Goal: Task Accomplishment & Management: Manage account settings

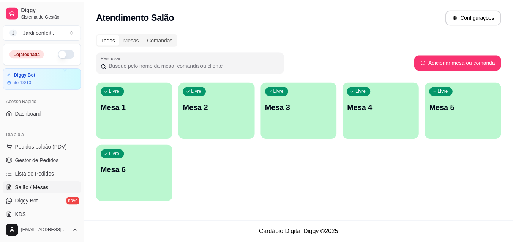
scroll to position [75, 0]
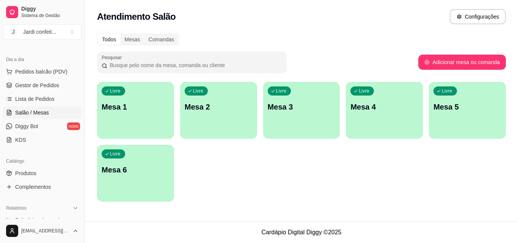
click at [146, 120] on div "Livre Mesa 1" at bounding box center [135, 106] width 77 height 48
click at [35, 175] on span "Produtos" at bounding box center [25, 174] width 21 height 8
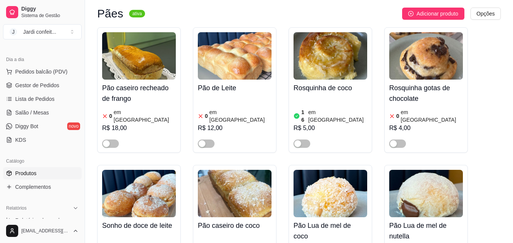
scroll to position [8461, 0]
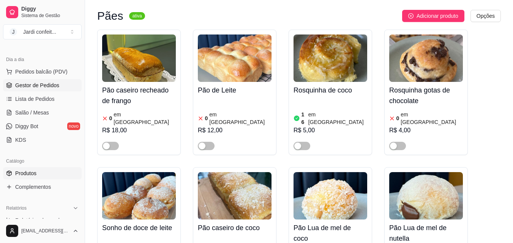
click at [30, 85] on span "Gestor de Pedidos" at bounding box center [37, 86] width 44 height 8
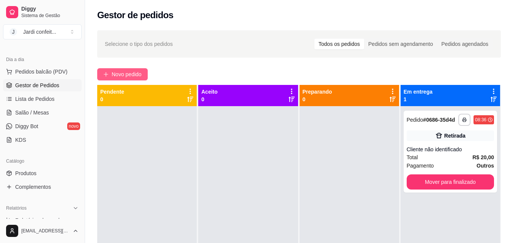
click at [119, 72] on span "Novo pedido" at bounding box center [127, 74] width 30 height 8
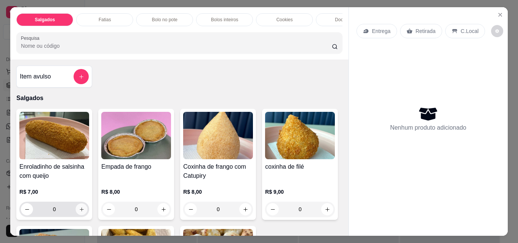
click at [80, 210] on icon "increase-product-quantity" at bounding box center [82, 210] width 6 height 6
type input "1"
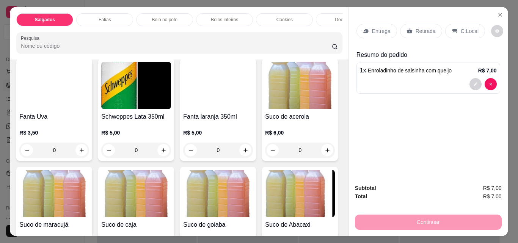
scroll to position [1973, 0]
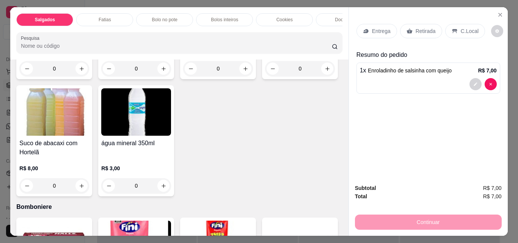
type input "1"
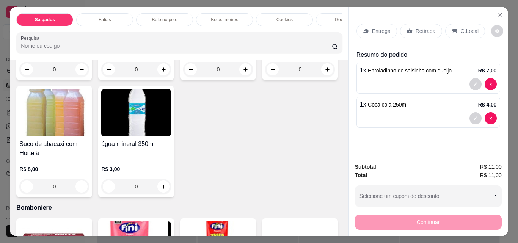
click at [423, 31] on p "Retirada" at bounding box center [426, 31] width 20 height 8
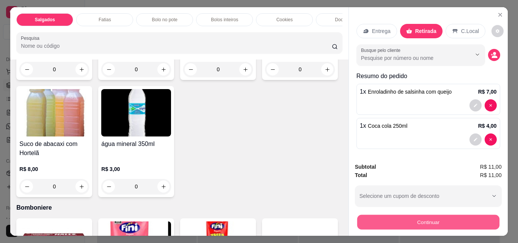
click at [430, 221] on button "Continuar" at bounding box center [428, 222] width 142 height 15
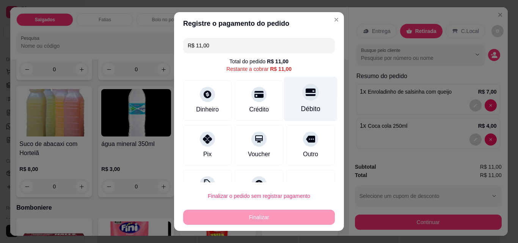
click at [301, 107] on div "Débito" at bounding box center [310, 109] width 19 height 10
type input "R$ 0,00"
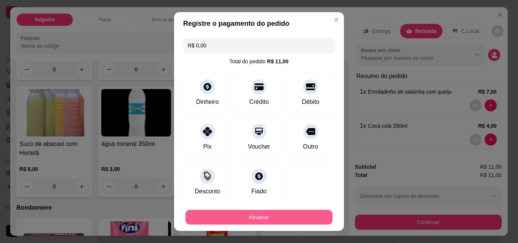
click at [261, 215] on button "Finalizar" at bounding box center [259, 217] width 147 height 15
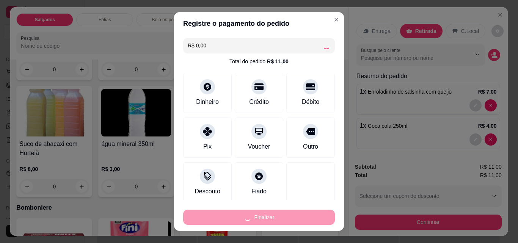
type input "0"
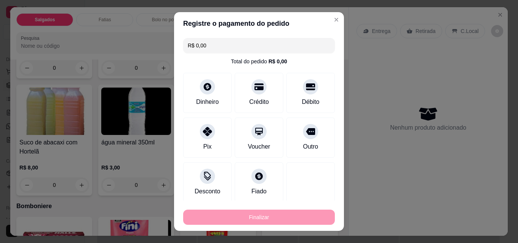
type input "-R$ 11,00"
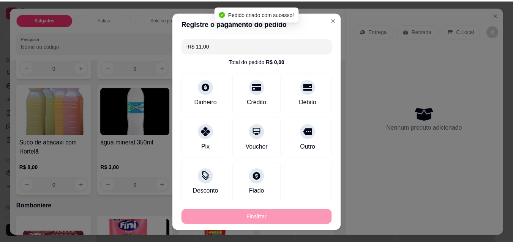
scroll to position [1972, 0]
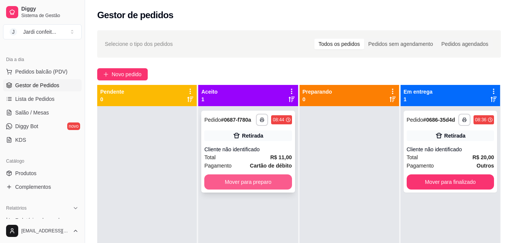
click at [242, 186] on button "Mover para preparo" at bounding box center [247, 182] width 87 height 15
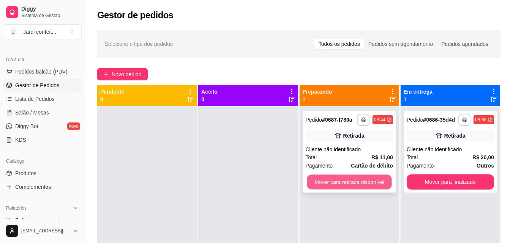
click at [337, 183] on button "Mover para retirada disponível" at bounding box center [349, 182] width 85 height 15
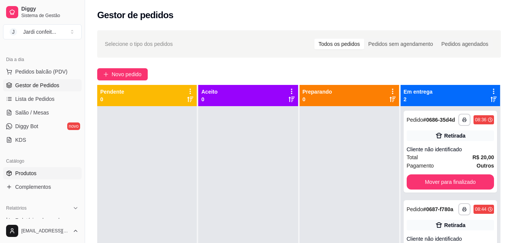
click at [29, 175] on span "Produtos" at bounding box center [25, 174] width 21 height 8
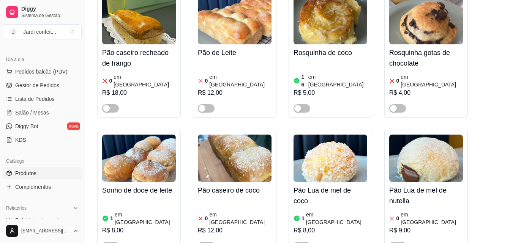
scroll to position [8499, 0]
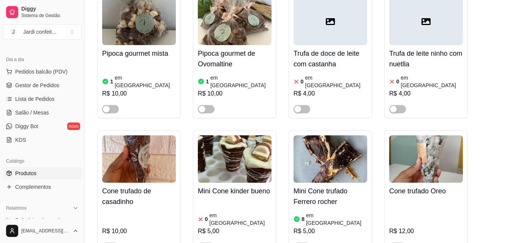
scroll to position [12028, 0]
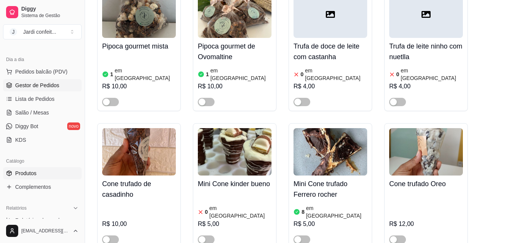
click at [33, 85] on span "Gestor de Pedidos" at bounding box center [37, 86] width 44 height 8
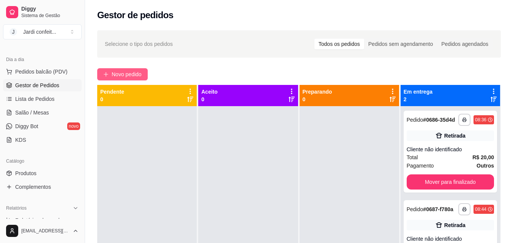
click at [130, 74] on span "Novo pedido" at bounding box center [127, 74] width 30 height 8
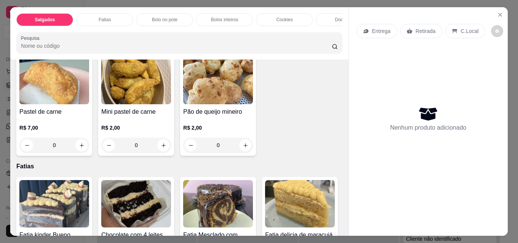
scroll to position [190, 0]
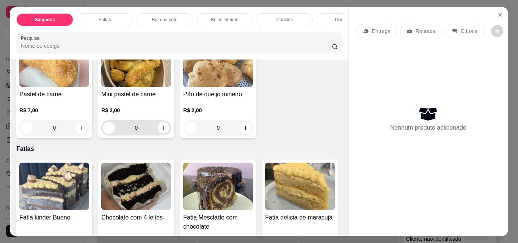
click at [167, 131] on icon "increase-product-quantity" at bounding box center [164, 128] width 6 height 6
type input "1"
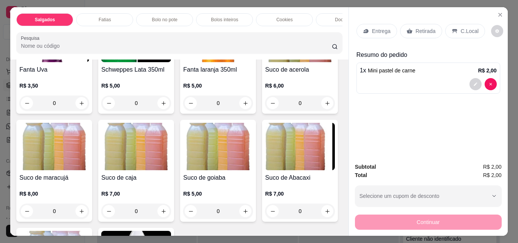
scroll to position [1859, 0]
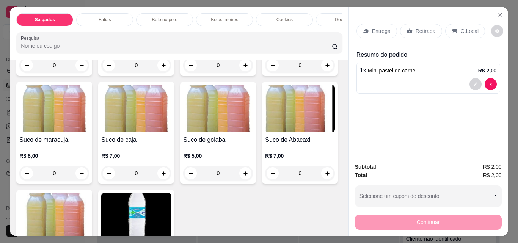
type input "1"
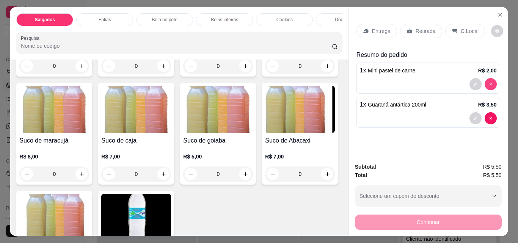
type input "0"
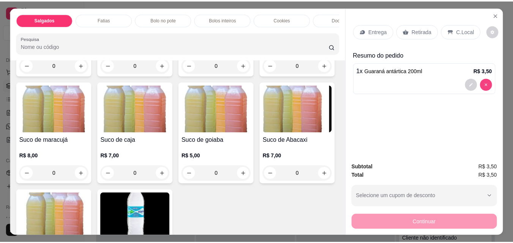
scroll to position [1858, 0]
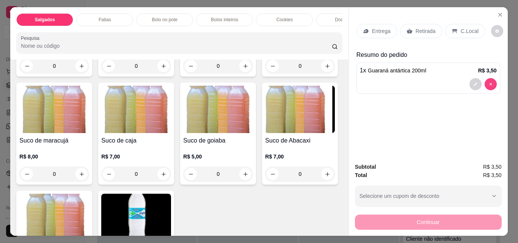
type input "0"
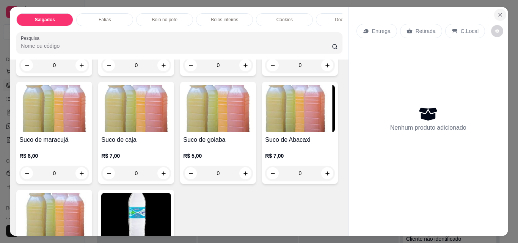
click at [499, 13] on icon "Close" at bounding box center [500, 14] width 3 height 3
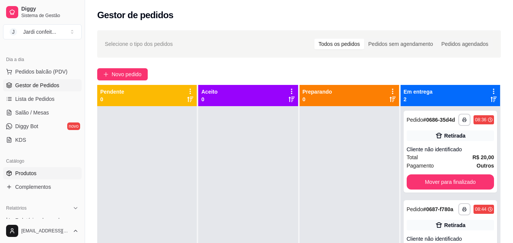
click at [29, 174] on span "Produtos" at bounding box center [25, 174] width 21 height 8
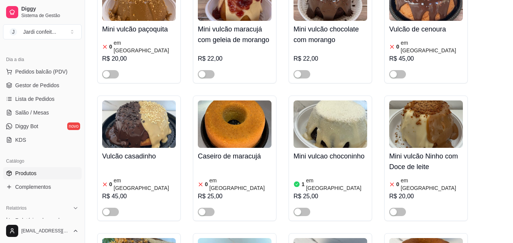
scroll to position [13356, 0]
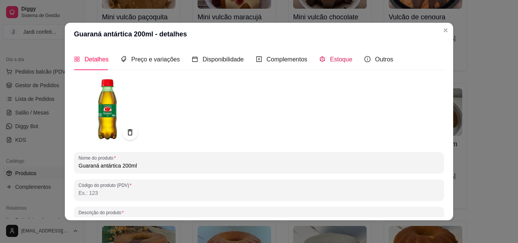
click at [334, 61] on span "Estoque" at bounding box center [341, 59] width 22 height 6
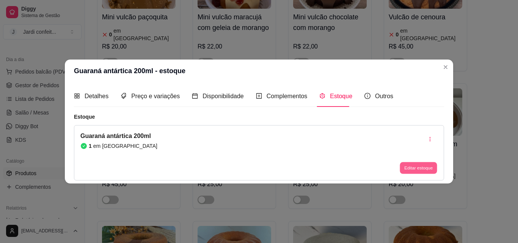
click at [420, 168] on button "Editar estoque" at bounding box center [418, 168] width 37 height 12
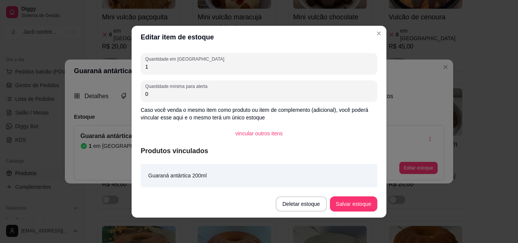
click at [150, 68] on input "1" at bounding box center [259, 67] width 228 height 8
type input "12"
click at [356, 203] on button "Salvar estoque" at bounding box center [353, 204] width 47 height 15
click at [353, 205] on button "Salvar estoque" at bounding box center [353, 204] width 46 height 15
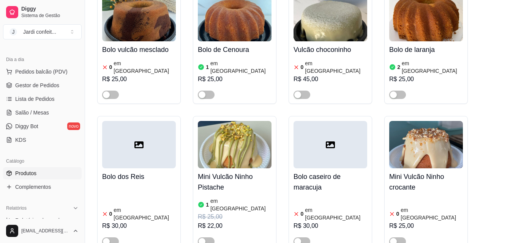
scroll to position [13621, 0]
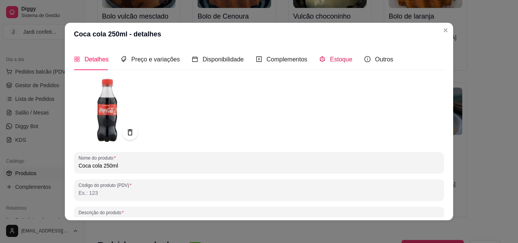
click at [334, 61] on span "Estoque" at bounding box center [341, 59] width 22 height 6
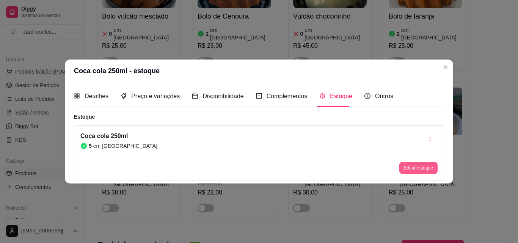
click at [420, 168] on button "Editar estoque" at bounding box center [419, 168] width 38 height 12
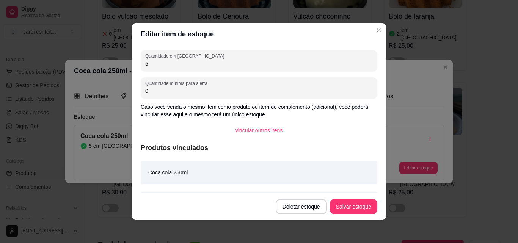
click at [146, 62] on input "5" at bounding box center [259, 64] width 228 height 8
type input "12"
click at [352, 208] on button "Salvar estoque" at bounding box center [353, 206] width 47 height 15
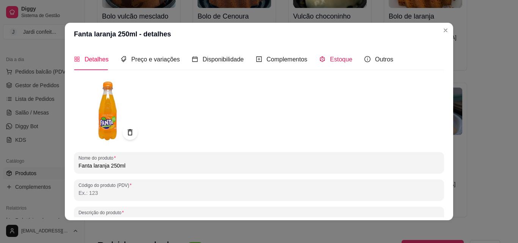
click at [338, 60] on span "Estoque" at bounding box center [341, 59] width 22 height 6
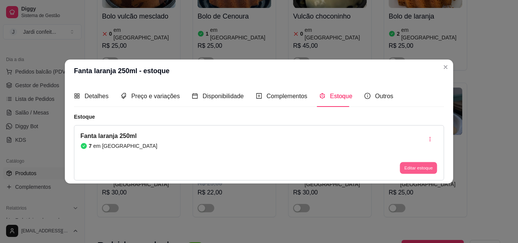
click at [418, 167] on button "Editar estoque" at bounding box center [418, 168] width 37 height 12
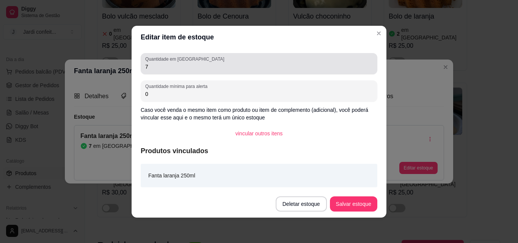
click at [149, 66] on input "7" at bounding box center [259, 67] width 228 height 8
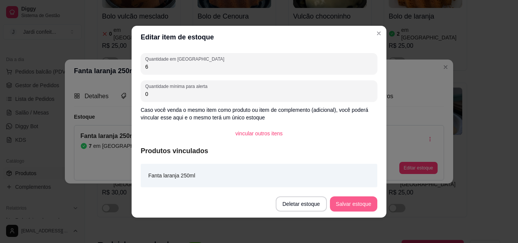
type input "6"
click at [360, 205] on button "Salvar estoque" at bounding box center [353, 204] width 47 height 15
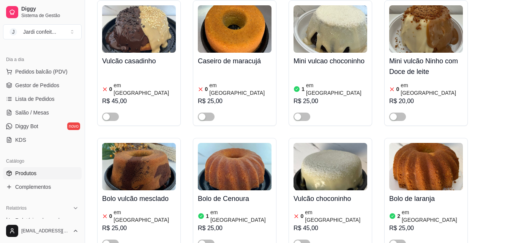
scroll to position [13431, 0]
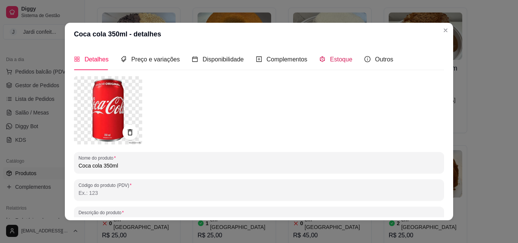
click at [335, 61] on span "Estoque" at bounding box center [341, 59] width 22 height 6
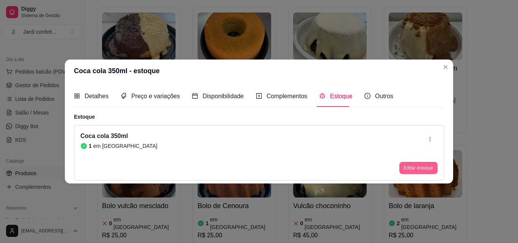
click at [412, 166] on button "Editar estoque" at bounding box center [419, 168] width 38 height 12
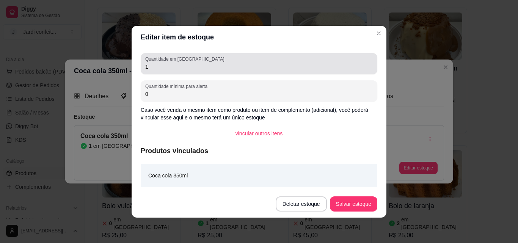
click at [148, 66] on input "1" at bounding box center [259, 67] width 228 height 8
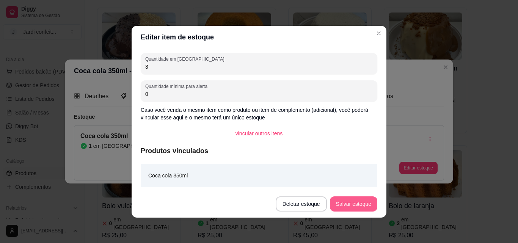
type input "3"
click at [352, 203] on button "Salvar estoque" at bounding box center [353, 204] width 46 height 15
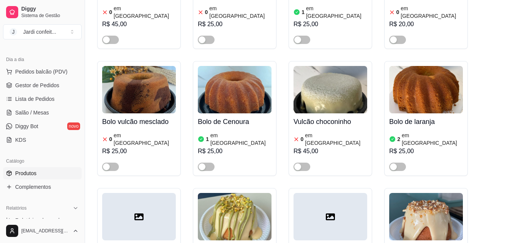
scroll to position [13507, 0]
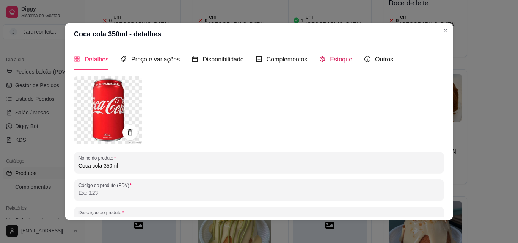
click at [337, 59] on span "Estoque" at bounding box center [341, 59] width 22 height 6
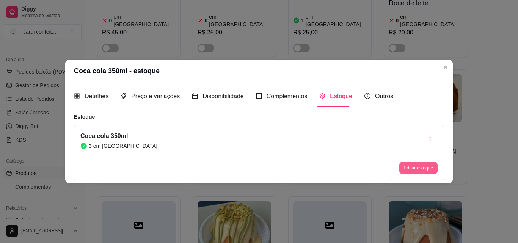
click at [415, 167] on button "Editar estoque" at bounding box center [419, 168] width 38 height 12
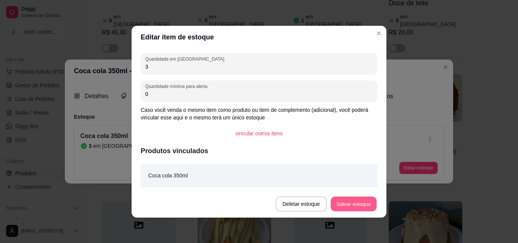
click at [356, 204] on button "Salvar estoque" at bounding box center [353, 204] width 46 height 15
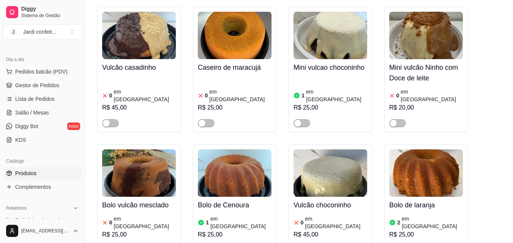
scroll to position [13431, 0]
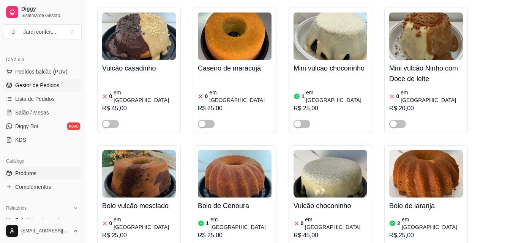
click at [37, 86] on span "Gestor de Pedidos" at bounding box center [37, 86] width 44 height 8
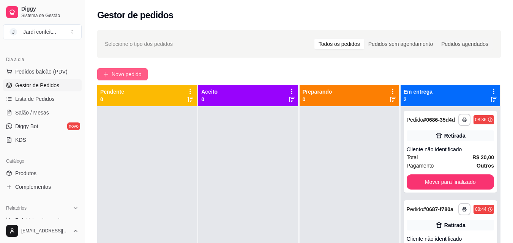
click at [130, 74] on span "Novo pedido" at bounding box center [127, 74] width 30 height 8
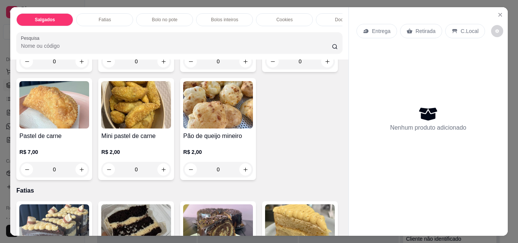
scroll to position [152, 0]
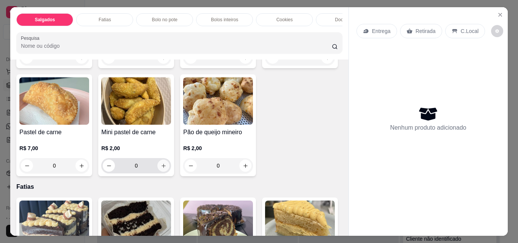
click at [167, 167] on icon "increase-product-quantity" at bounding box center [164, 166] width 6 height 6
type input "1"
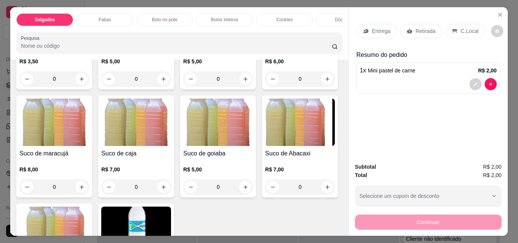
scroll to position [1935, 0]
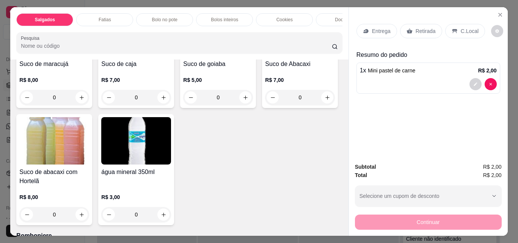
type input "1"
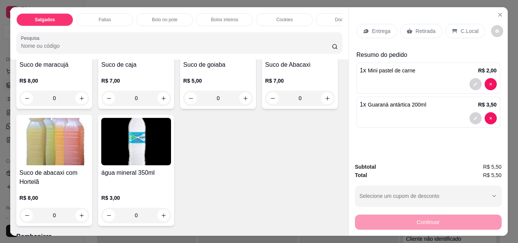
click at [423, 30] on p "Retirada" at bounding box center [426, 31] width 20 height 8
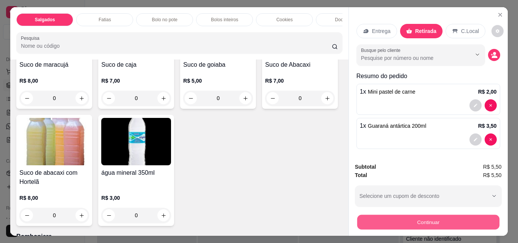
click at [435, 221] on button "Continuar" at bounding box center [428, 222] width 142 height 15
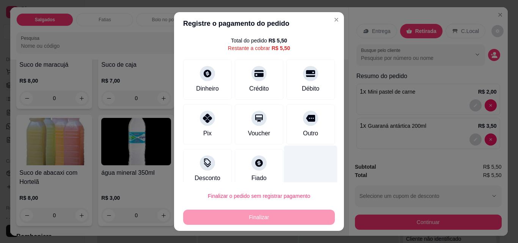
scroll to position [31, 0]
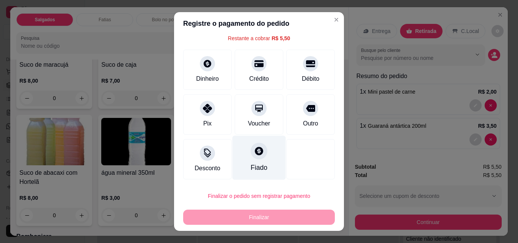
click at [251, 168] on div "Fiado" at bounding box center [259, 168] width 17 height 10
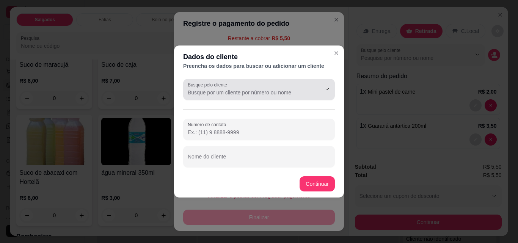
click at [192, 96] on div at bounding box center [259, 89] width 143 height 15
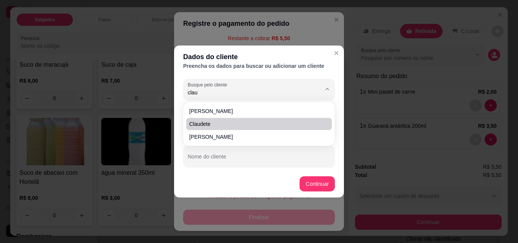
click at [212, 126] on span "Claudete" at bounding box center [255, 124] width 132 height 8
type input "Claudete"
type input "[PHONE_NUMBER]"
type input "Claudete"
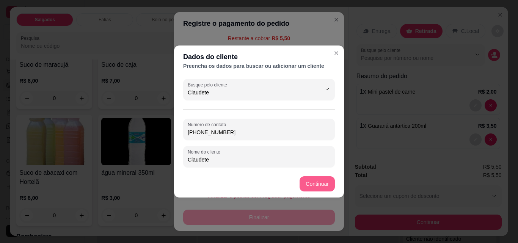
type input "Claudete"
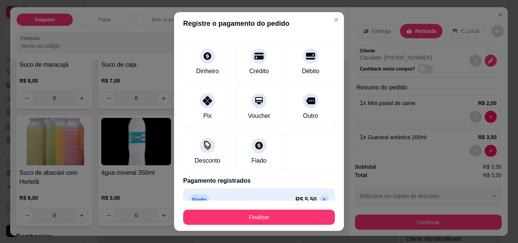
type input "R$ 0,00"
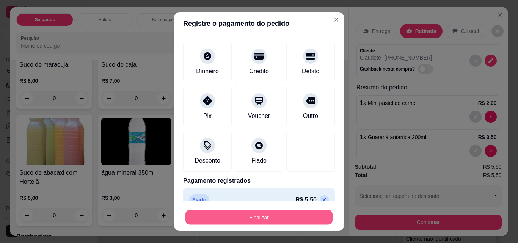
click at [251, 216] on button "Finalizar" at bounding box center [259, 217] width 147 height 15
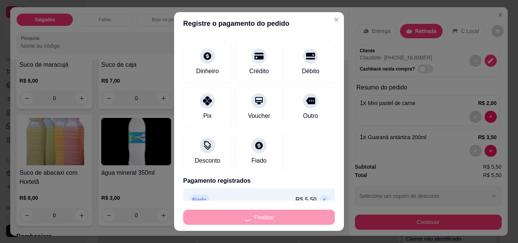
type input "0"
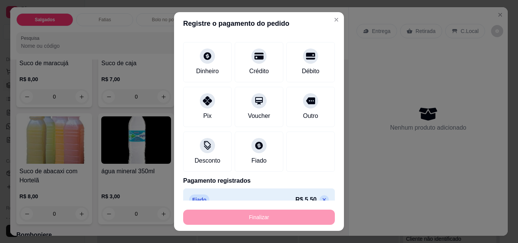
type input "-R$ 5,50"
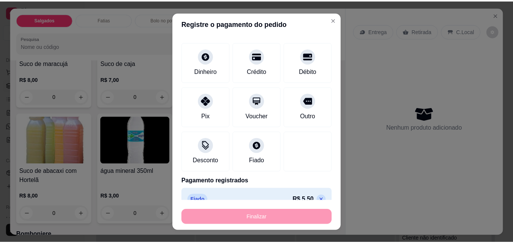
scroll to position [1934, 0]
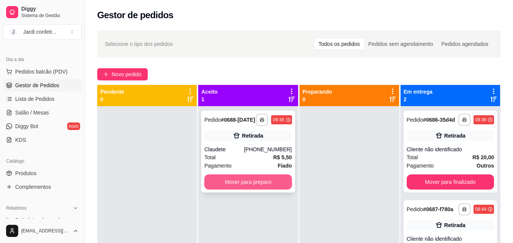
click at [241, 181] on button "Mover para preparo" at bounding box center [247, 182] width 87 height 15
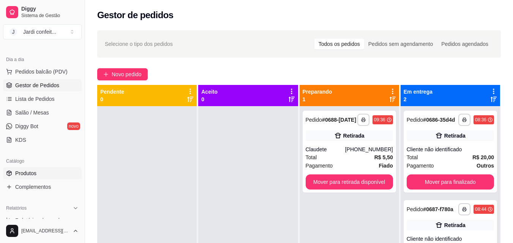
click at [27, 174] on span "Produtos" at bounding box center [25, 174] width 21 height 8
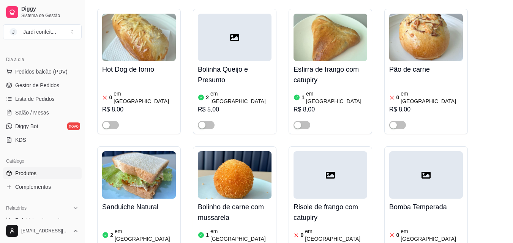
scroll to position [986, 0]
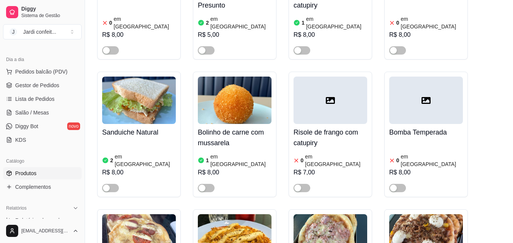
click at [131, 127] on h4 "Sanduiche Natural" at bounding box center [139, 132] width 74 height 11
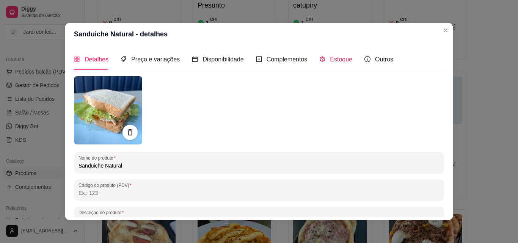
click at [338, 62] on span "Estoque" at bounding box center [341, 59] width 22 height 6
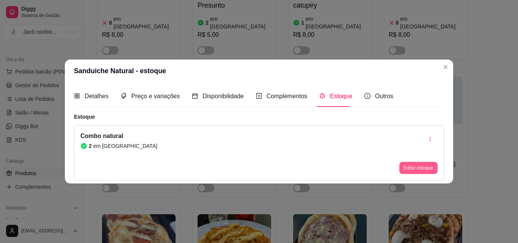
click at [415, 167] on button "Editar estoque" at bounding box center [419, 168] width 38 height 12
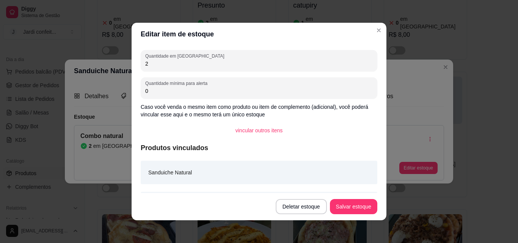
click at [145, 63] on input "2" at bounding box center [259, 64] width 228 height 8
type input "9"
click at [352, 208] on button "Salvar estoque" at bounding box center [353, 206] width 47 height 15
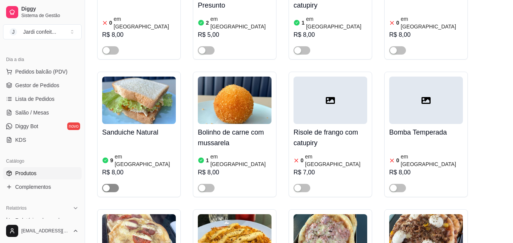
click at [106, 185] on div "button" at bounding box center [106, 188] width 7 height 7
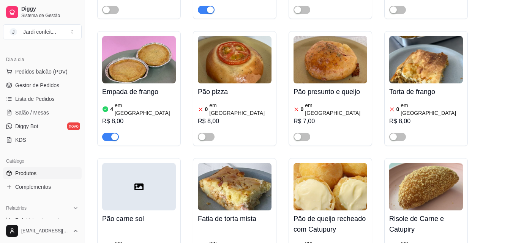
scroll to position [190, 0]
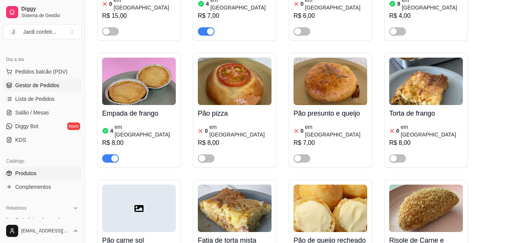
click at [34, 88] on span "Gestor de Pedidos" at bounding box center [37, 86] width 44 height 8
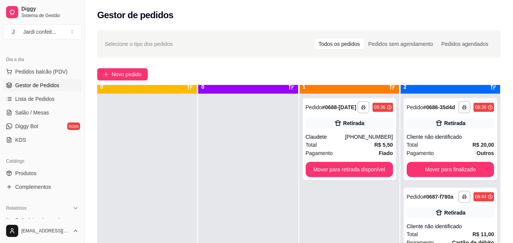
scroll to position [21, 0]
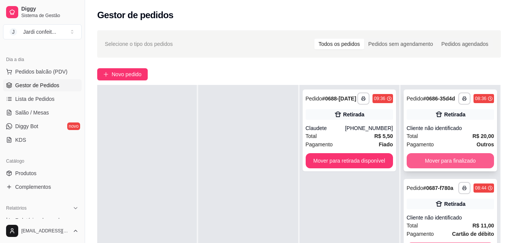
click at [435, 162] on button "Mover para finalizado" at bounding box center [449, 160] width 87 height 15
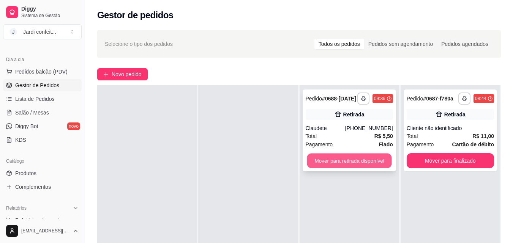
click at [333, 163] on button "Mover para retirada disponível" at bounding box center [349, 161] width 85 height 15
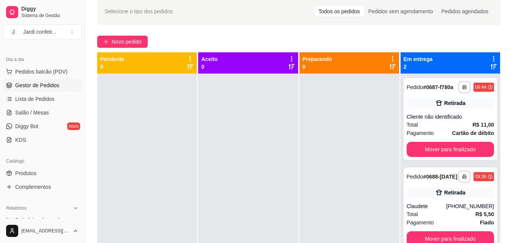
scroll to position [0, 0]
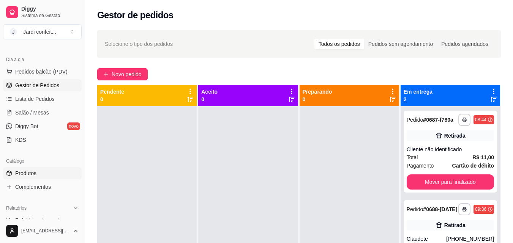
click at [33, 174] on span "Produtos" at bounding box center [25, 174] width 21 height 8
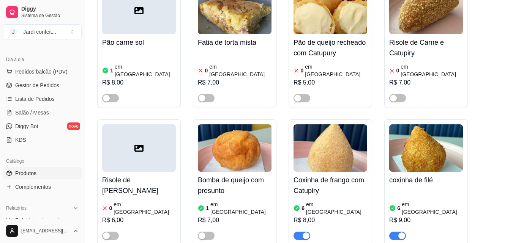
scroll to position [493, 0]
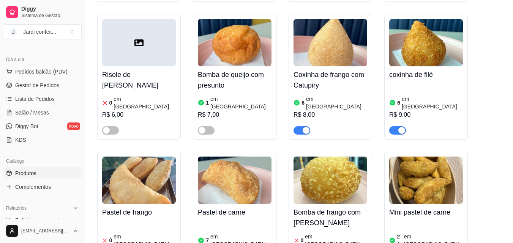
click at [216, 69] on h4 "Bomba de queijo com presunto" at bounding box center [235, 79] width 74 height 21
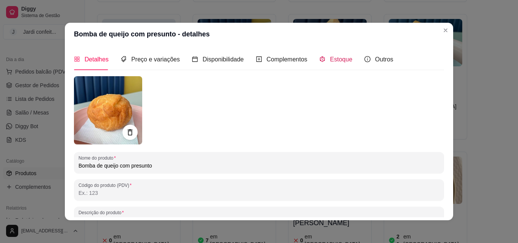
click at [334, 60] on span "Estoque" at bounding box center [341, 59] width 22 height 6
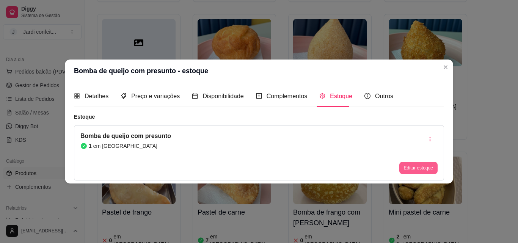
click at [423, 170] on button "Editar estoque" at bounding box center [419, 168] width 38 height 12
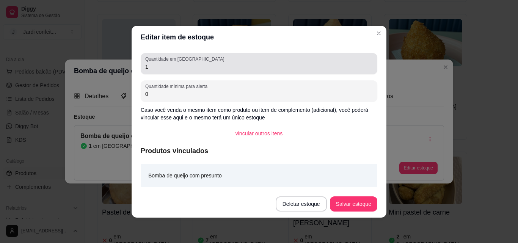
click at [148, 66] on input "1" at bounding box center [259, 67] width 228 height 8
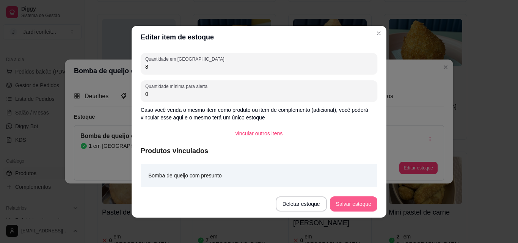
type input "8"
click at [348, 203] on button "Salvar estoque" at bounding box center [353, 204] width 46 height 15
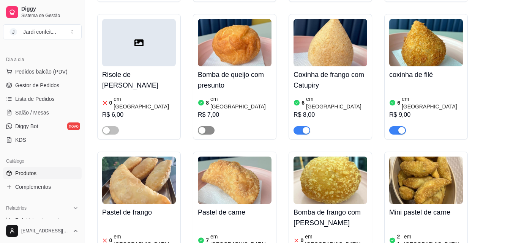
click at [200, 127] on div "button" at bounding box center [201, 130] width 7 height 7
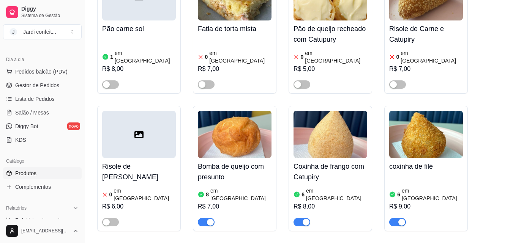
scroll to position [341, 0]
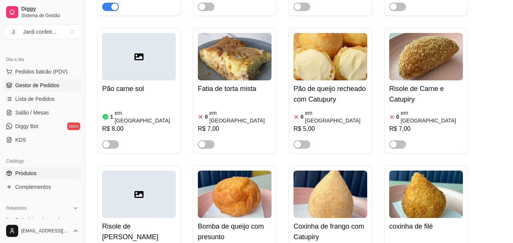
click at [35, 85] on span "Gestor de Pedidos" at bounding box center [37, 86] width 44 height 8
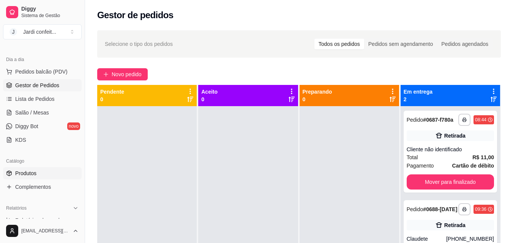
click at [23, 174] on span "Produtos" at bounding box center [25, 174] width 21 height 8
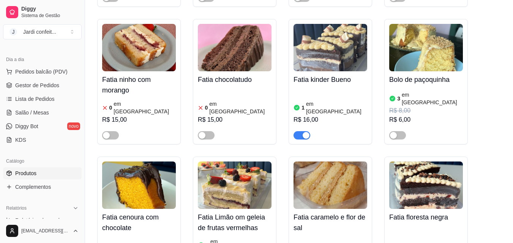
scroll to position [1745, 0]
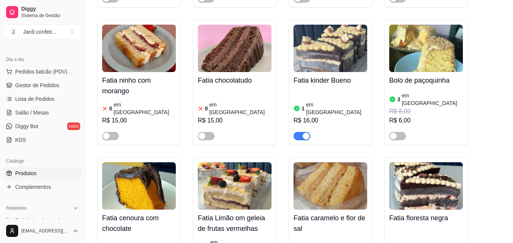
click at [121, 213] on h4 "Fatia cenoura com chocolate" at bounding box center [139, 223] width 74 height 21
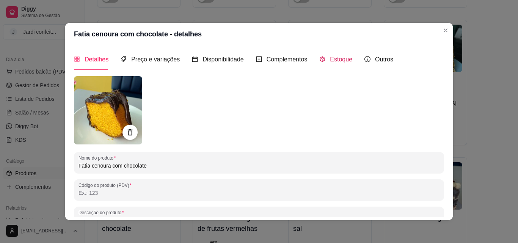
click at [338, 61] on span "Estoque" at bounding box center [341, 59] width 22 height 6
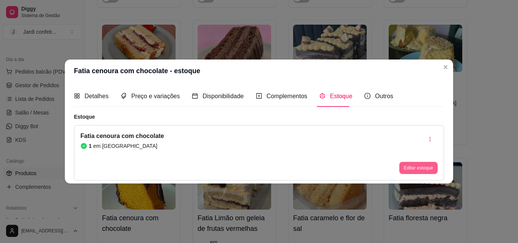
click at [421, 168] on button "Editar estoque" at bounding box center [419, 168] width 38 height 12
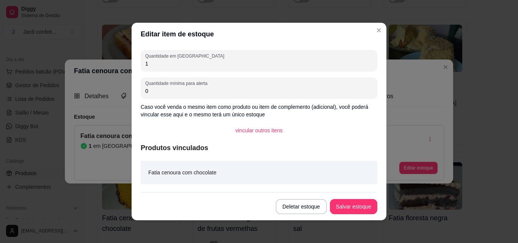
click at [145, 63] on input "1" at bounding box center [259, 64] width 228 height 8
type input "8"
click at [348, 211] on button "Salvar estoque" at bounding box center [353, 207] width 46 height 15
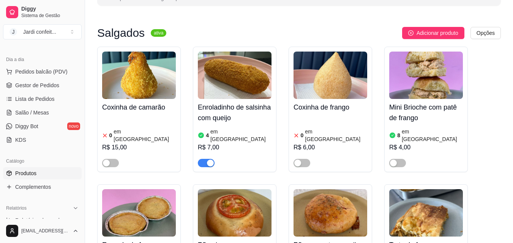
scroll to position [0, 0]
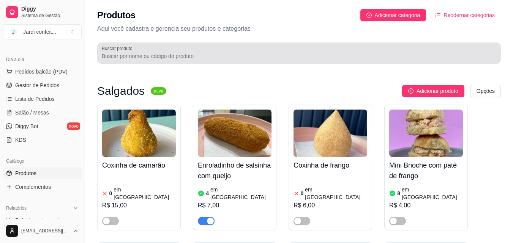
click at [109, 58] on input "Buscar produto" at bounding box center [299, 56] width 394 height 8
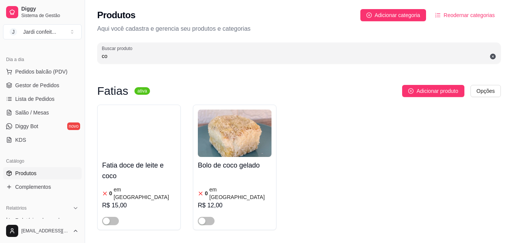
type input "c"
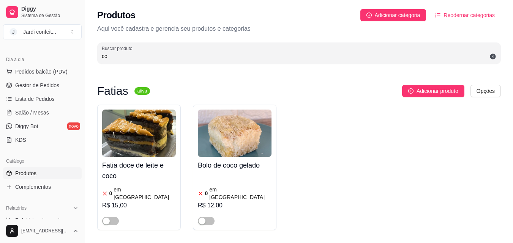
type input "c"
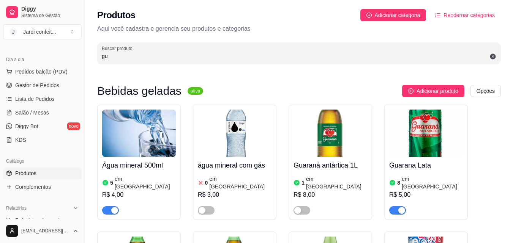
type input "gu"
click at [342, 127] on img at bounding box center [330, 133] width 74 height 47
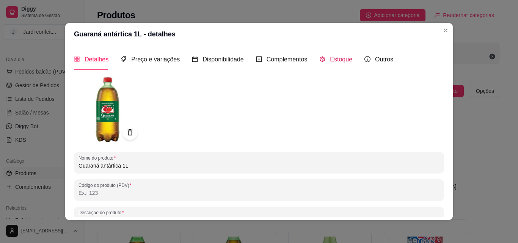
click at [345, 58] on span "Estoque" at bounding box center [341, 59] width 22 height 6
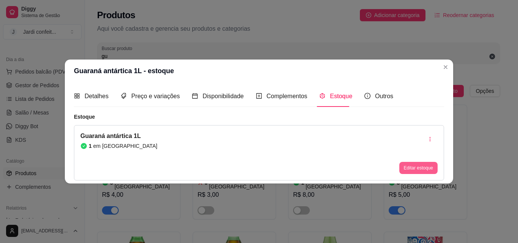
click at [413, 171] on button "Editar estoque" at bounding box center [419, 168] width 38 height 12
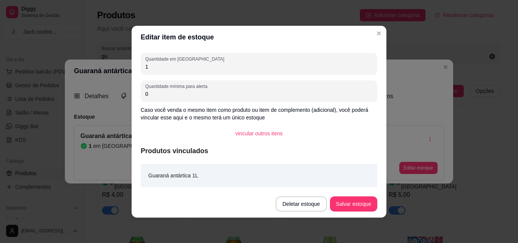
drag, startPoint x: 305, startPoint y: 66, endPoint x: 98, endPoint y: 67, distance: 206.8
click at [98, 67] on div "Editar item de estoque Quantidade em estoque 1 Quantidade mínima para alerta 0 …" at bounding box center [259, 121] width 518 height 243
type input "4"
click at [342, 200] on button "Salvar estoque" at bounding box center [353, 204] width 46 height 15
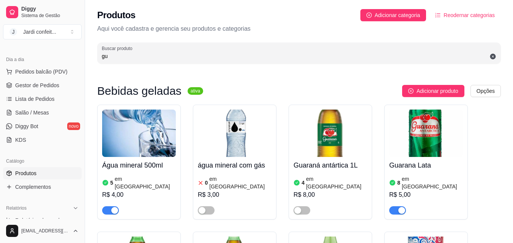
drag, startPoint x: 135, startPoint y: 32, endPoint x: 126, endPoint y: 38, distance: 11.3
click at [129, 37] on div "Produtos Adicionar categoria Reodernar categorias Aqui você cadastra e gerencia…" at bounding box center [299, 34] width 428 height 68
click at [126, 38] on div "Produtos Adicionar categoria Reodernar categorias Aqui você cadastra e gerencia…" at bounding box center [299, 34] width 428 height 68
click at [126, 37] on div "Produtos Adicionar categoria Reodernar categorias Aqui você cadastra e gerencia…" at bounding box center [299, 34] width 428 height 68
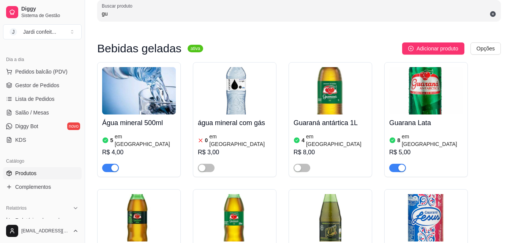
scroll to position [38, 0]
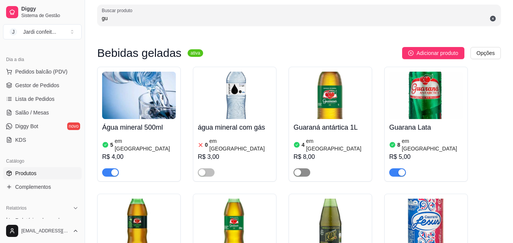
click at [296, 169] on div "button" at bounding box center [297, 172] width 7 height 7
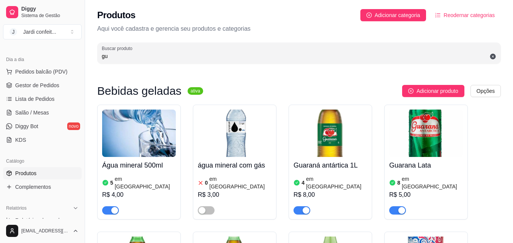
scroll to position [0, 0]
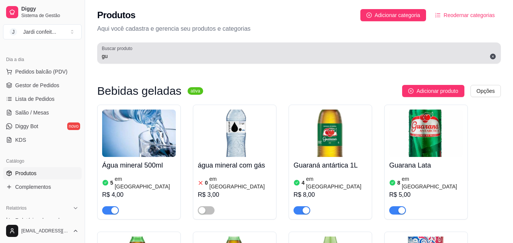
click at [108, 55] on input "gu" at bounding box center [299, 56] width 394 height 8
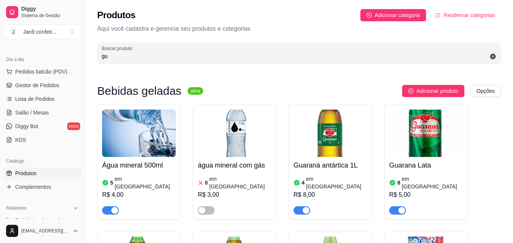
type input "g"
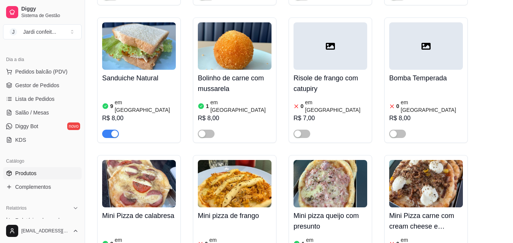
scroll to position [1024, 0]
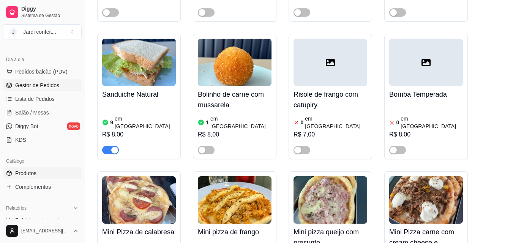
click at [32, 87] on span "Gestor de Pedidos" at bounding box center [37, 86] width 44 height 8
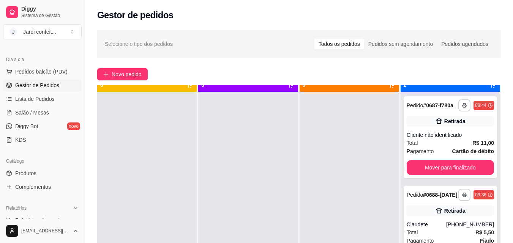
scroll to position [21, 0]
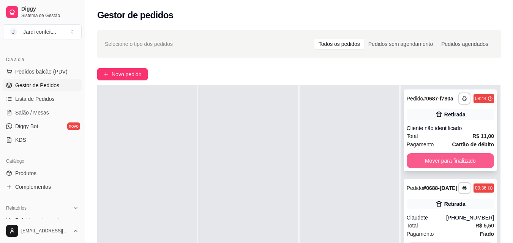
click at [444, 163] on button "Mover para finalizado" at bounding box center [449, 160] width 87 height 15
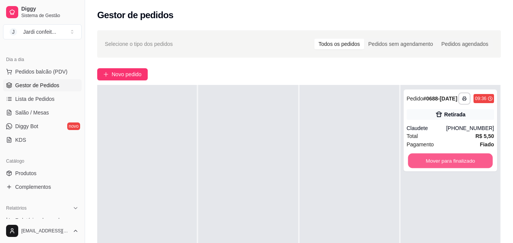
click at [441, 163] on button "Mover para finalizado" at bounding box center [449, 161] width 85 height 15
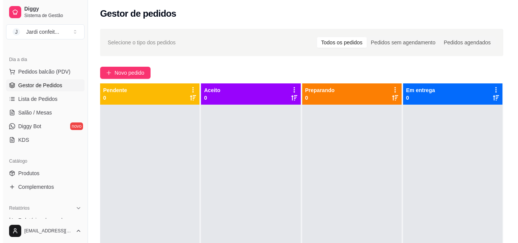
scroll to position [0, 0]
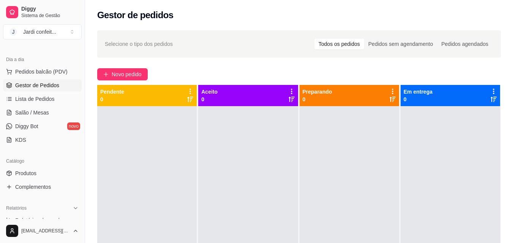
click at [226, 18] on div "Gestor de pedidos" at bounding box center [298, 15] width 403 height 12
click at [132, 72] on span "Novo pedido" at bounding box center [127, 74] width 30 height 8
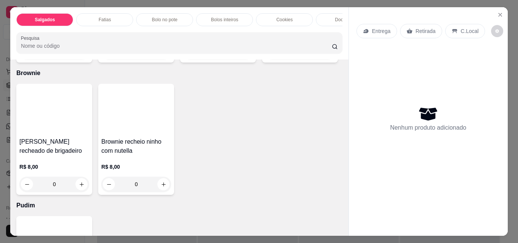
scroll to position [531, 0]
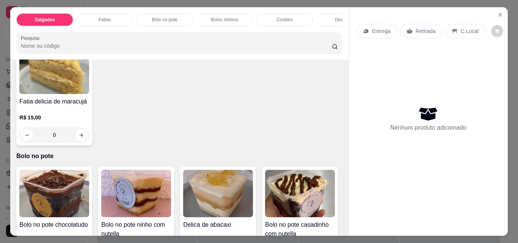
click at [44, 47] on input "Pesquisa" at bounding box center [176, 46] width 311 height 8
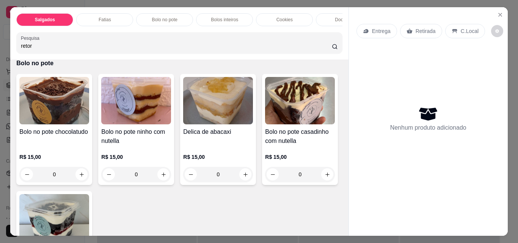
scroll to position [562, 0]
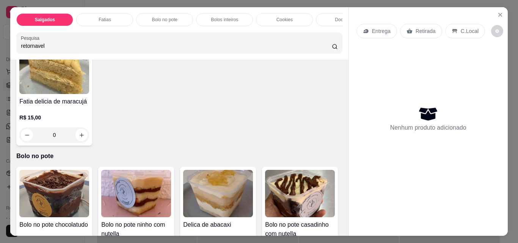
click at [37, 49] on input "retornavel" at bounding box center [176, 46] width 311 height 8
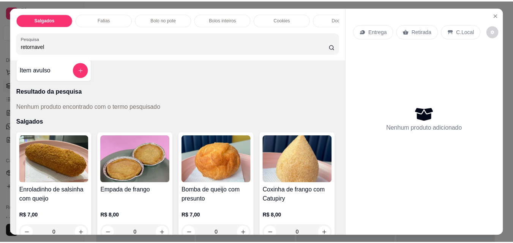
scroll to position [0, 0]
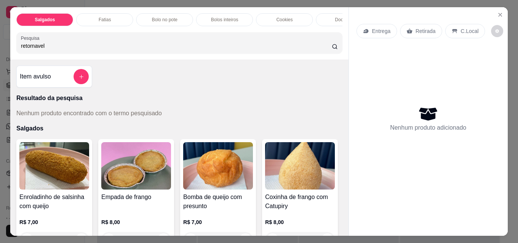
click at [42, 50] on input "retornavel" at bounding box center [176, 46] width 311 height 8
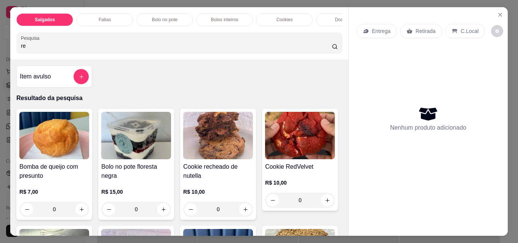
type input "r"
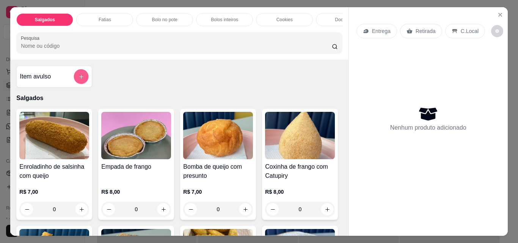
click at [80, 79] on icon "add-separate-item" at bounding box center [81, 77] width 4 height 4
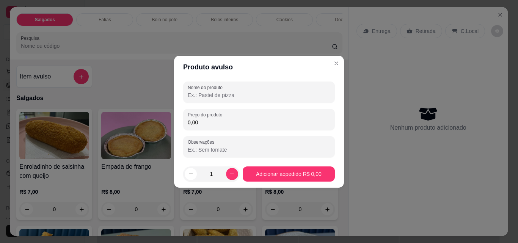
click at [206, 122] on input "0,00" at bounding box center [259, 123] width 143 height 8
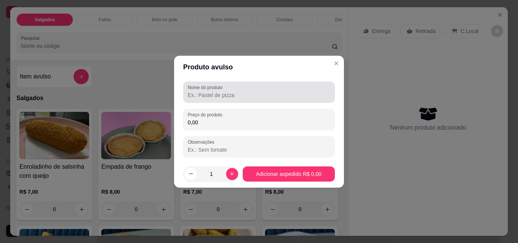
click at [230, 96] on input "Nome do produto" at bounding box center [259, 95] width 143 height 8
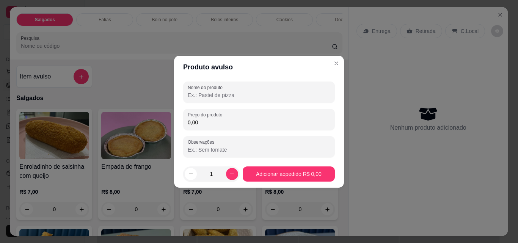
type input "e"
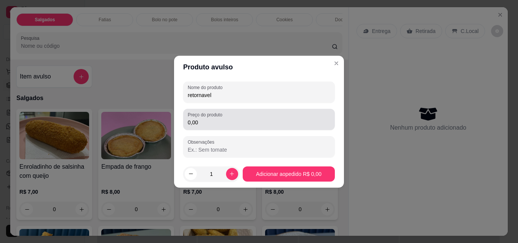
type input "retornavel"
click at [204, 123] on input "0,00" at bounding box center [259, 123] width 143 height 8
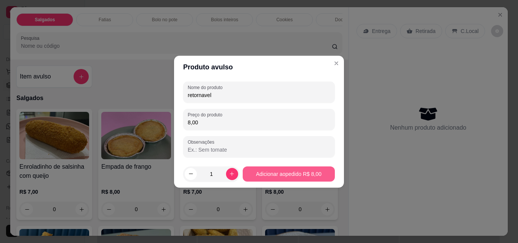
type input "8,00"
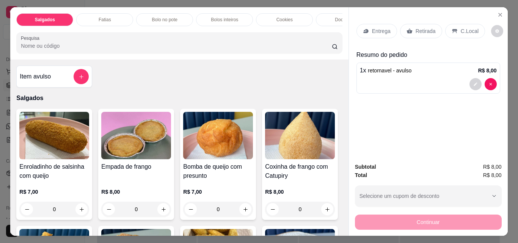
click at [421, 30] on p "Retirada" at bounding box center [426, 31] width 20 height 8
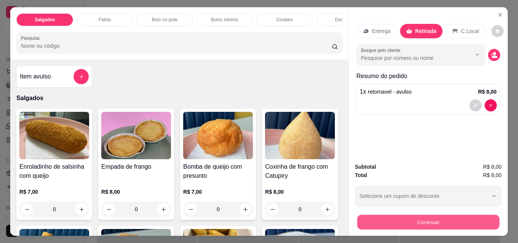
click at [426, 219] on button "Continuar" at bounding box center [428, 222] width 142 height 15
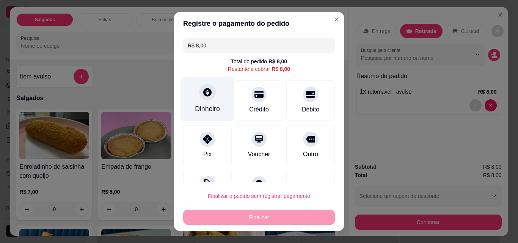
click at [198, 105] on div "Dinheiro" at bounding box center [207, 109] width 25 height 10
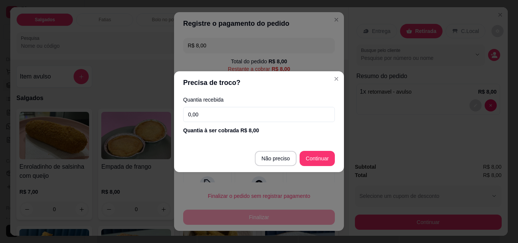
click at [201, 118] on input "0,00" at bounding box center [259, 114] width 152 height 15
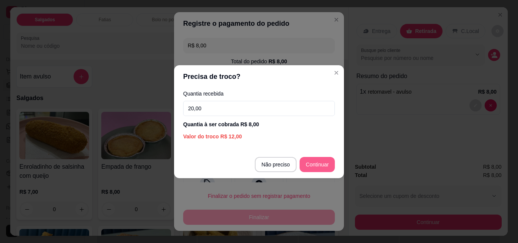
type input "20,00"
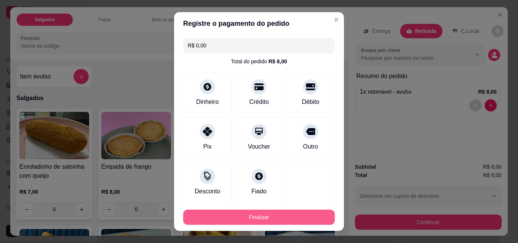
click at [271, 216] on button "Finalizar" at bounding box center [259, 217] width 152 height 15
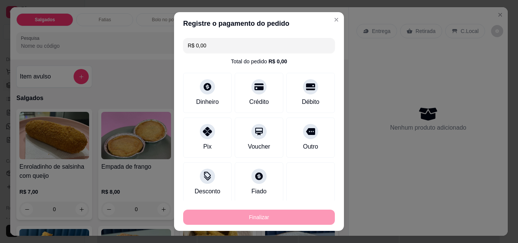
type input "-R$ 8,00"
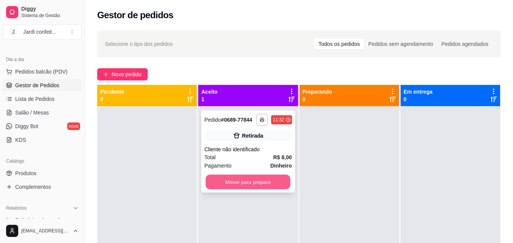
click at [256, 185] on button "Mover para preparo" at bounding box center [248, 182] width 85 height 15
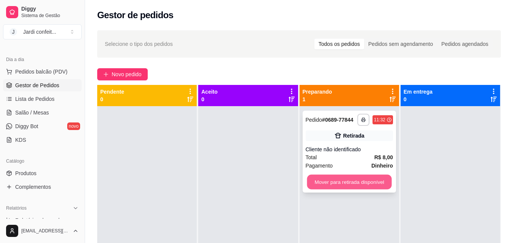
click at [341, 183] on button "Mover para retirada disponível" at bounding box center [349, 182] width 85 height 15
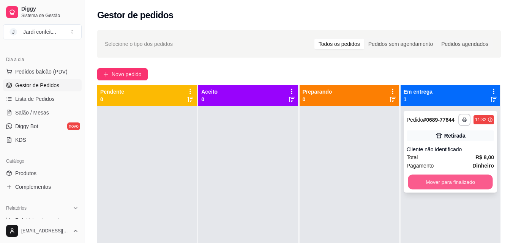
click at [427, 183] on button "Mover para finalizado" at bounding box center [449, 182] width 85 height 15
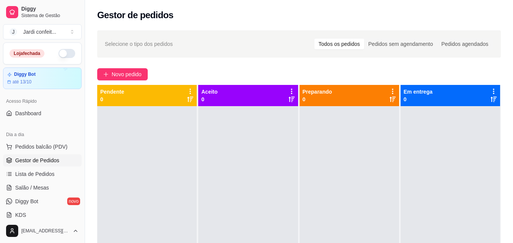
click at [58, 52] on button "button" at bounding box center [66, 53] width 17 height 9
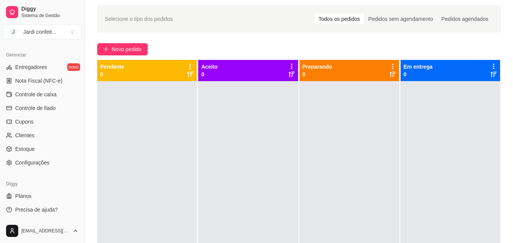
scroll to position [38, 0]
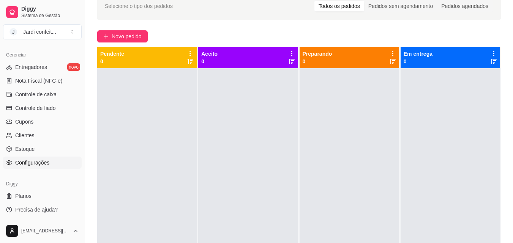
click at [21, 165] on span "Configurações" at bounding box center [32, 163] width 34 height 8
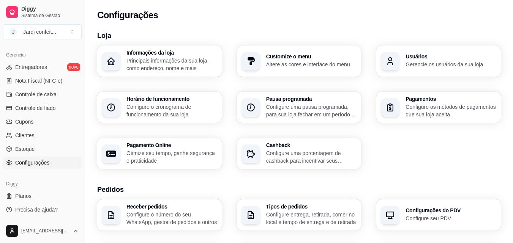
click at [255, 211] on div "button" at bounding box center [250, 215] width 19 height 19
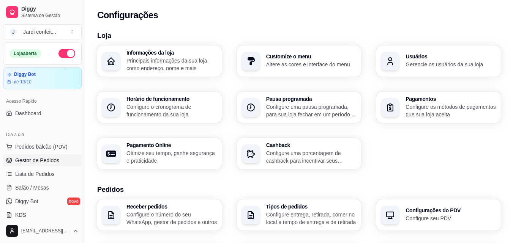
click at [35, 157] on span "Gestor de Pedidos" at bounding box center [37, 161] width 44 height 8
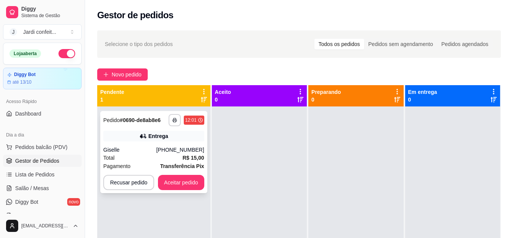
click at [173, 151] on div "[PHONE_NUMBER]" at bounding box center [180, 150] width 48 height 8
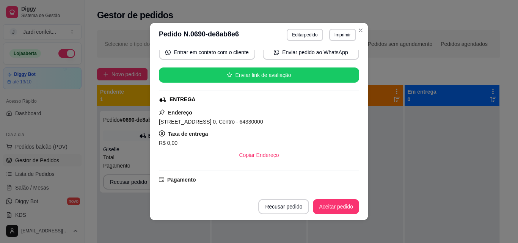
scroll to position [155, 0]
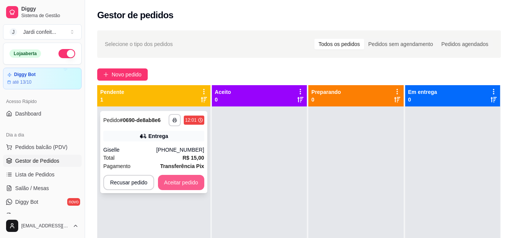
click at [187, 183] on button "Aceitar pedido" at bounding box center [181, 182] width 46 height 15
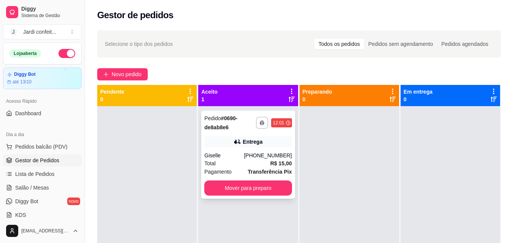
click at [242, 148] on div "**********" at bounding box center [247, 155] width 93 height 88
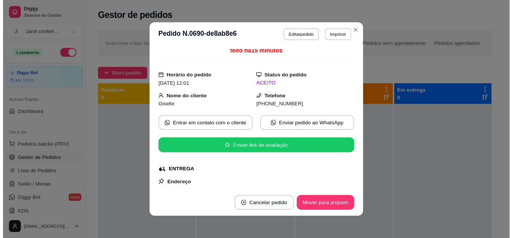
scroll to position [41, 0]
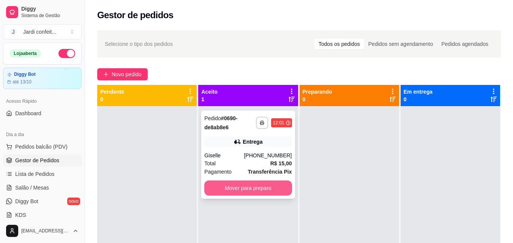
click at [257, 189] on button "Mover para preparo" at bounding box center [247, 188] width 87 height 15
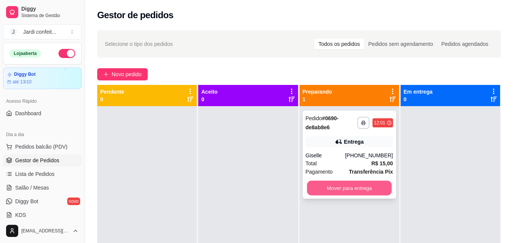
click at [385, 185] on button "Mover para entrega" at bounding box center [349, 188] width 85 height 15
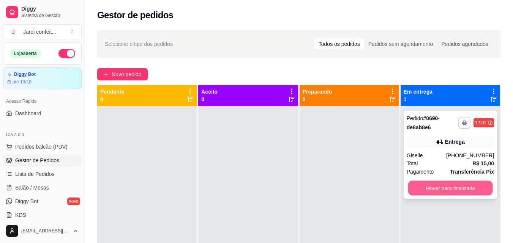
click at [439, 187] on button "Mover para finalizado" at bounding box center [449, 188] width 85 height 15
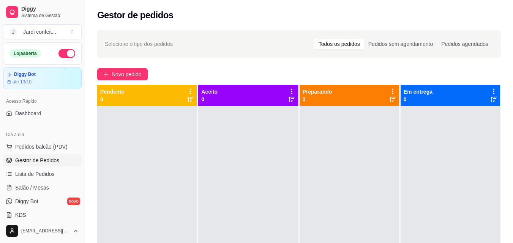
click at [356, 184] on div at bounding box center [348, 227] width 99 height 243
click at [360, 184] on div at bounding box center [348, 227] width 99 height 243
click at [389, 182] on div at bounding box center [348, 227] width 99 height 243
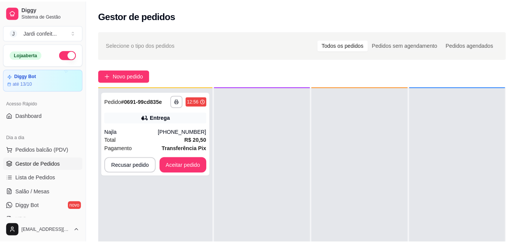
scroll to position [21, 0]
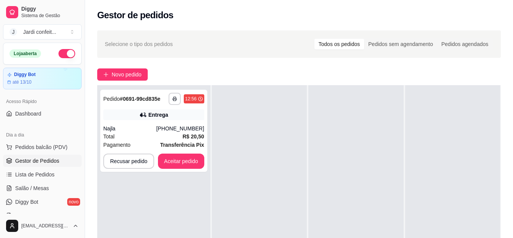
drag, startPoint x: 441, startPoint y: 186, endPoint x: 424, endPoint y: 179, distance: 18.7
click at [437, 184] on div at bounding box center [452, 204] width 95 height 238
click at [128, 120] on div "Entrega" at bounding box center [153, 114] width 101 height 11
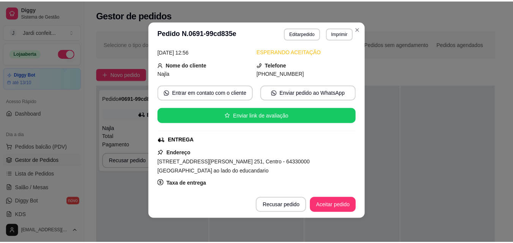
scroll to position [76, 0]
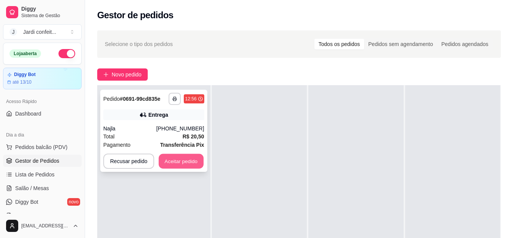
click at [175, 165] on button "Aceitar pedido" at bounding box center [181, 161] width 45 height 15
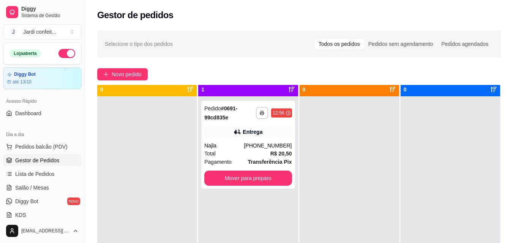
scroll to position [0, 0]
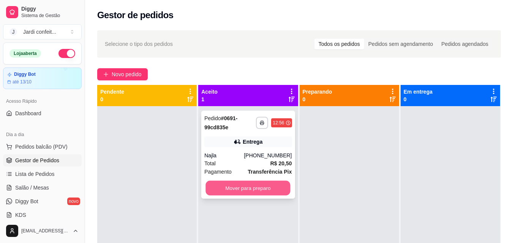
click at [249, 193] on button "Mover para preparo" at bounding box center [248, 188] width 85 height 15
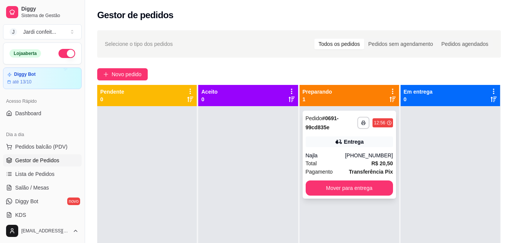
click at [305, 169] on span "Pagamento" at bounding box center [318, 172] width 27 height 8
click at [311, 142] on div "Entrega" at bounding box center [348, 142] width 87 height 11
click at [503, 100] on div "**********" at bounding box center [299, 182] width 428 height 312
drag, startPoint x: 384, startPoint y: 164, endPoint x: 379, endPoint y: 164, distance: 5.4
click at [379, 164] on strong "R$ 20,50" at bounding box center [382, 163] width 22 height 6
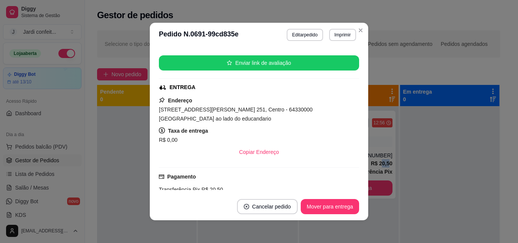
scroll to position [187, 0]
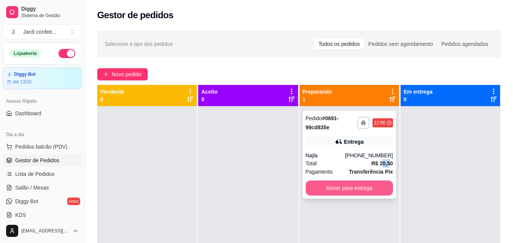
click at [357, 187] on button "Mover para entrega" at bounding box center [348, 188] width 87 height 15
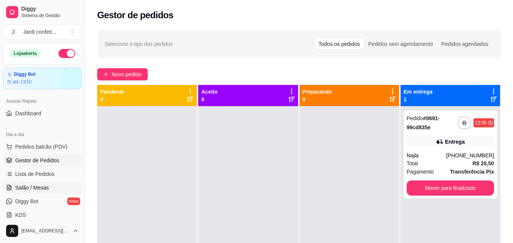
click at [55, 186] on link "Salão / Mesas" at bounding box center [42, 188] width 79 height 12
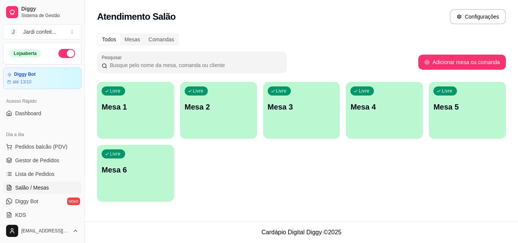
click at [129, 109] on p "Mesa 1" at bounding box center [136, 107] width 68 height 11
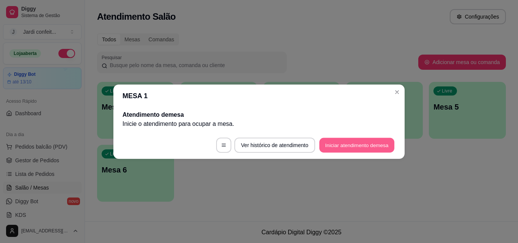
click at [346, 140] on button "Iniciar atendimento de mesa" at bounding box center [356, 145] width 75 height 15
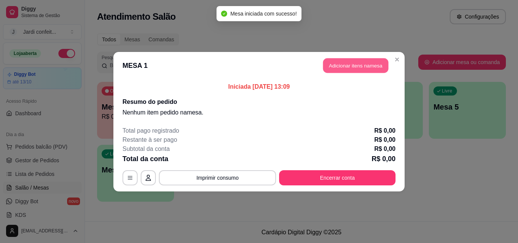
click at [356, 69] on button "Adicionar itens na mesa" at bounding box center [355, 65] width 65 height 15
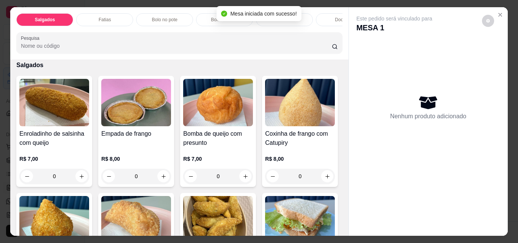
scroll to position [38, 0]
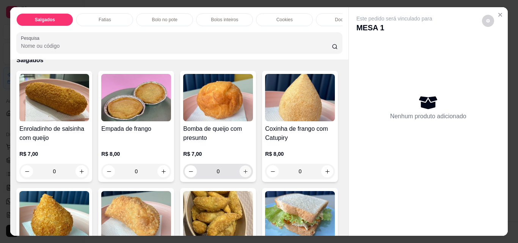
click at [244, 175] on icon "increase-product-quantity" at bounding box center [246, 172] width 6 height 6
type input "1"
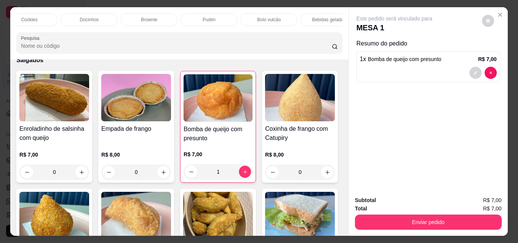
scroll to position [0, 263]
click at [297, 13] on div "Bebidas geladas" at bounding box center [321, 19] width 57 height 13
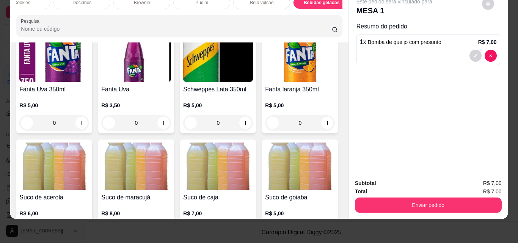
scroll to position [2017, 0]
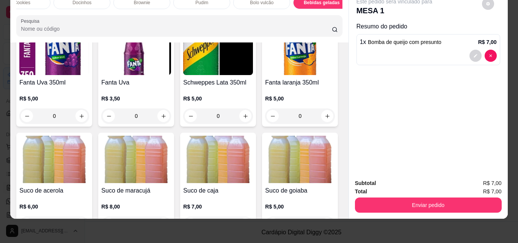
click at [167, 11] on icon "increase-product-quantity" at bounding box center [164, 8] width 6 height 6
type input "1"
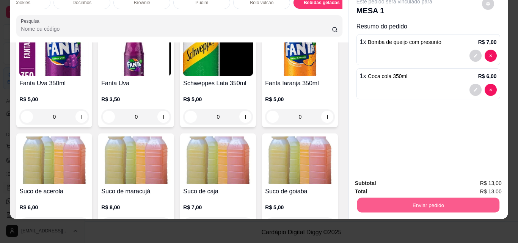
click at [392, 198] on button "Enviar pedido" at bounding box center [428, 205] width 142 height 15
click at [474, 177] on button "Enviar pedido" at bounding box center [482, 181] width 43 height 14
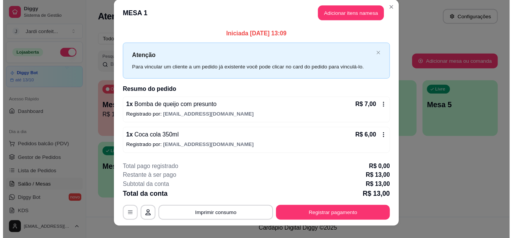
scroll to position [0, 0]
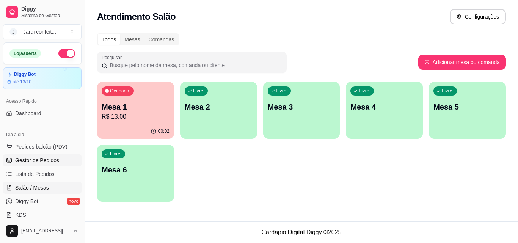
click at [30, 159] on span "Gestor de Pedidos" at bounding box center [37, 161] width 44 height 8
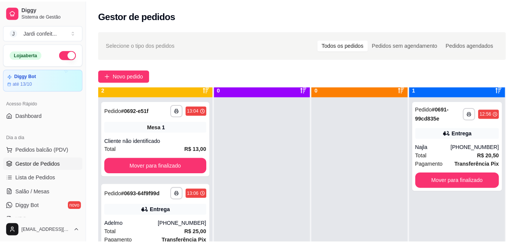
scroll to position [21, 0]
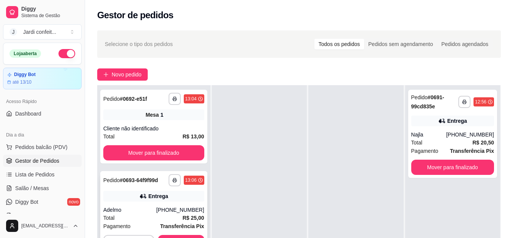
click at [170, 234] on div "**********" at bounding box center [153, 212] width 107 height 82
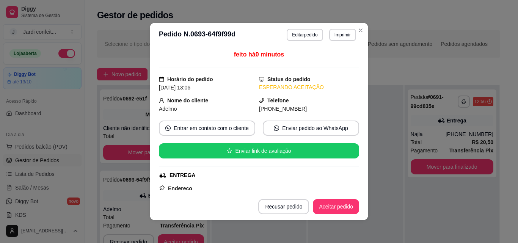
click at [325, 197] on footer "Recusar pedido Aceitar pedido" at bounding box center [259, 206] width 219 height 27
click at [331, 206] on button "Aceitar pedido" at bounding box center [336, 207] width 45 height 15
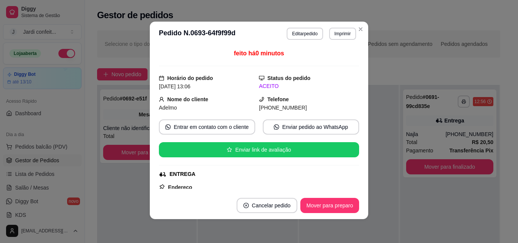
scroll to position [2, 0]
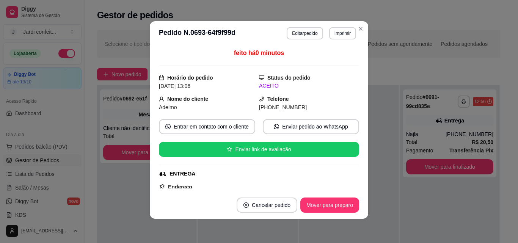
click at [357, 142] on div "feito há 0 minutos Horário do pedido [DATE] 13:06 Status do pedido ACEITO Nome …" at bounding box center [259, 119] width 219 height 146
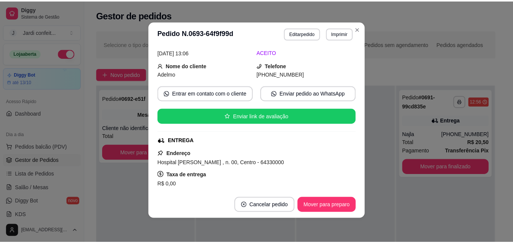
scroll to position [32, 0]
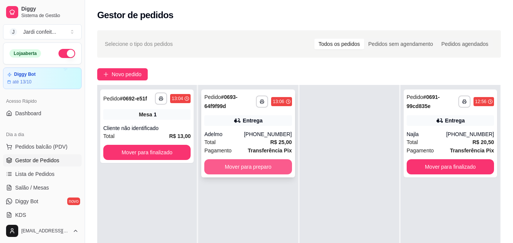
click at [259, 170] on button "Mover para preparo" at bounding box center [247, 166] width 87 height 15
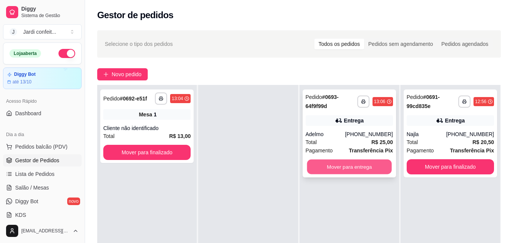
click at [314, 169] on button "Mover para entrega" at bounding box center [349, 167] width 85 height 15
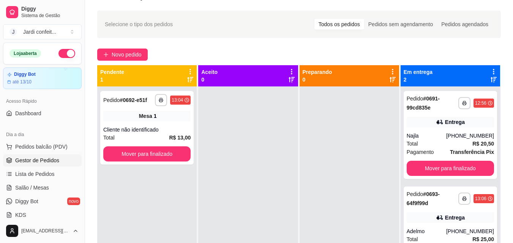
scroll to position [0, 0]
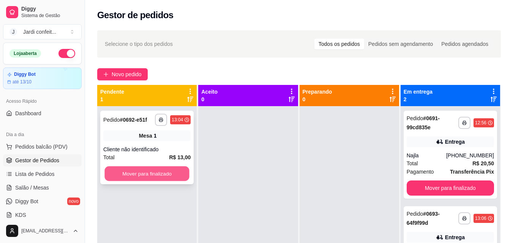
click at [172, 172] on button "Mover para finalizado" at bounding box center [146, 174] width 85 height 15
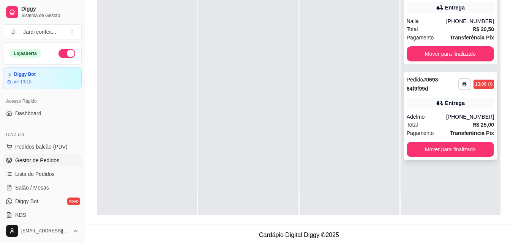
scroll to position [114, 0]
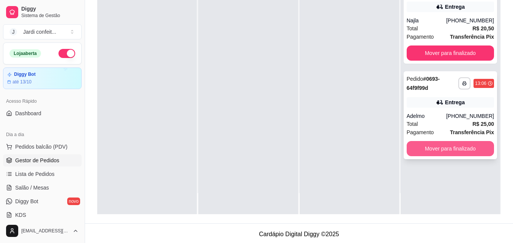
click at [446, 150] on button "Mover para finalizado" at bounding box center [449, 148] width 87 height 15
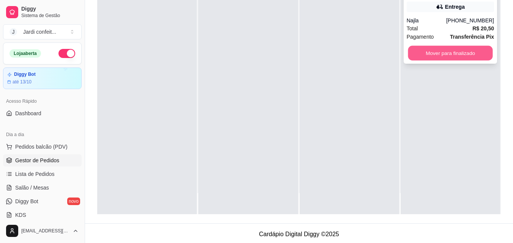
click at [450, 58] on button "Mover para finalizado" at bounding box center [449, 53] width 85 height 15
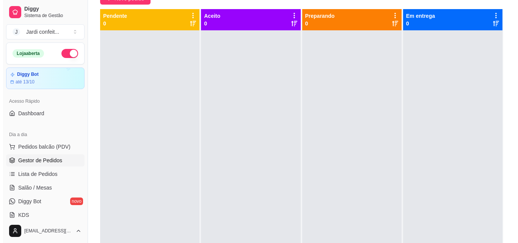
scroll to position [0, 0]
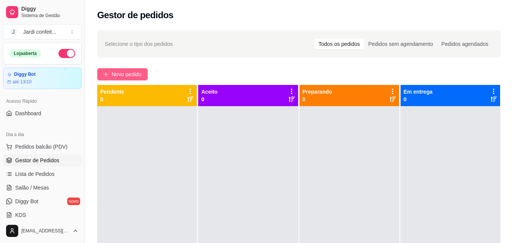
click at [113, 78] on button "Novo pedido" at bounding box center [122, 74] width 50 height 12
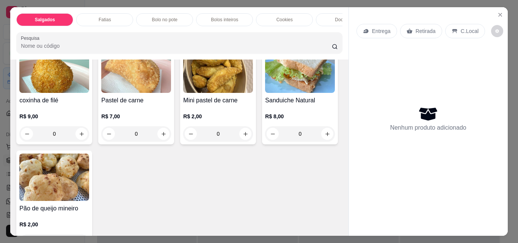
scroll to position [190, 0]
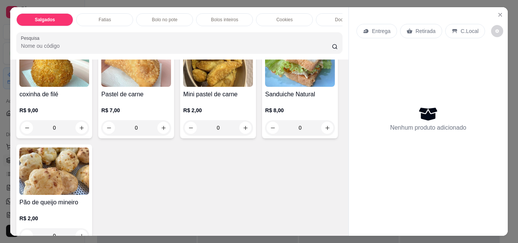
drag, startPoint x: 107, startPoint y: 18, endPoint x: 201, endPoint y: 71, distance: 107.5
click at [107, 18] on p "Fatias" at bounding box center [105, 20] width 13 height 6
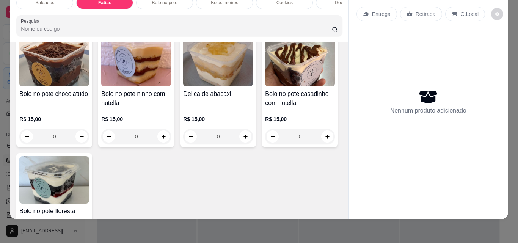
scroll to position [620, 0]
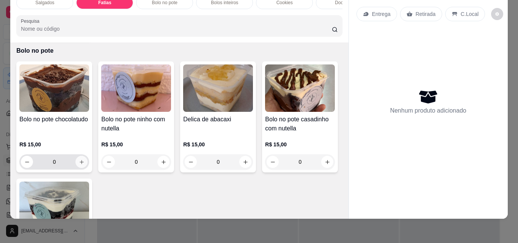
click at [79, 165] on icon "increase-product-quantity" at bounding box center [82, 162] width 6 height 6
type input "1"
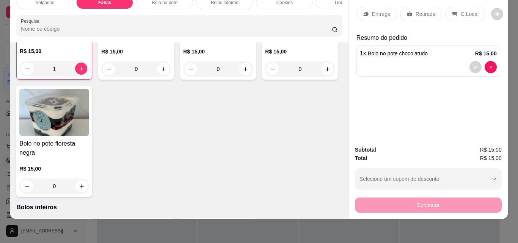
scroll to position [733, 0]
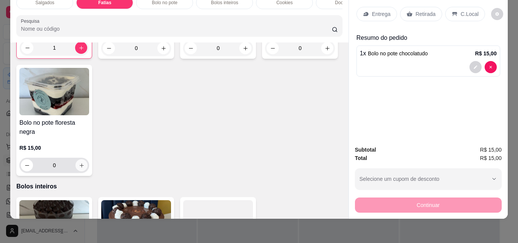
click at [88, 171] on button "increase-product-quantity" at bounding box center [82, 165] width 12 height 12
type input "1"
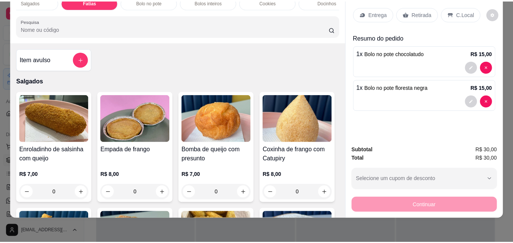
scroll to position [0, 15]
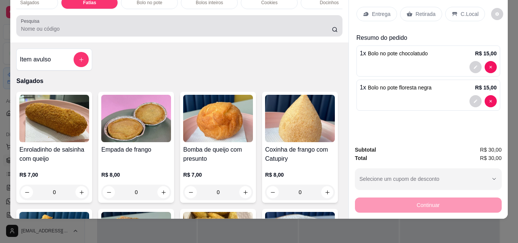
click at [267, 33] on div at bounding box center [179, 25] width 317 height 15
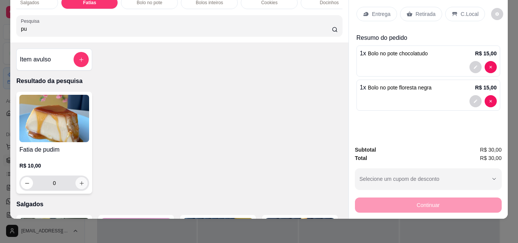
type input "pu"
click at [79, 185] on icon "increase-product-quantity" at bounding box center [82, 184] width 6 height 6
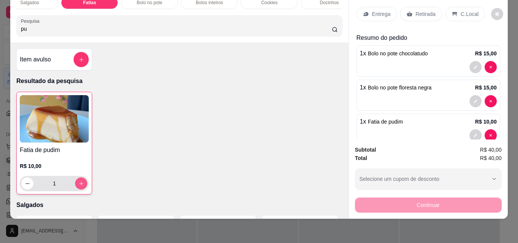
type input "1"
click at [427, 10] on p "Retirada" at bounding box center [426, 14] width 20 height 8
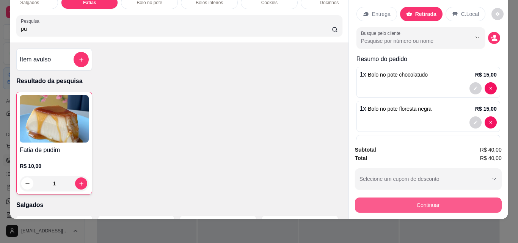
click at [403, 201] on button "Continuar" at bounding box center [428, 205] width 147 height 15
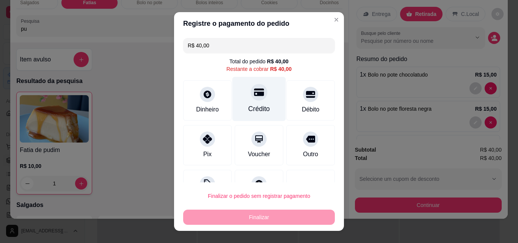
click at [264, 105] on div "Crédito" at bounding box center [259, 99] width 53 height 44
type input "R$ 0,00"
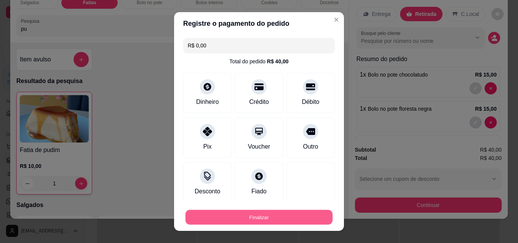
click at [228, 215] on button "Finalizar" at bounding box center [259, 217] width 147 height 15
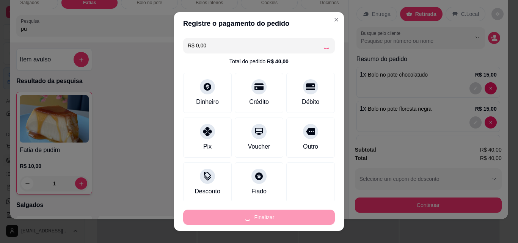
type input "0"
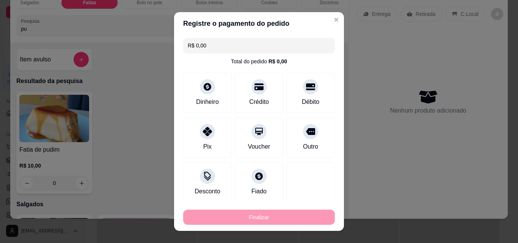
type input "-R$ 40,00"
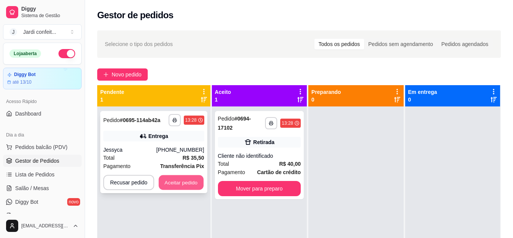
click at [177, 179] on button "Aceitar pedido" at bounding box center [181, 182] width 45 height 15
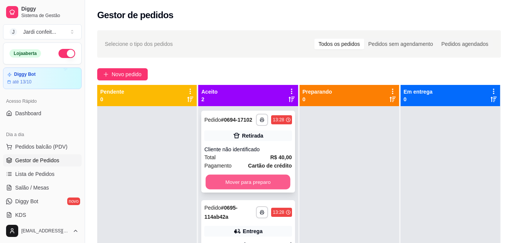
click at [235, 183] on button "Mover para preparo" at bounding box center [248, 182] width 85 height 15
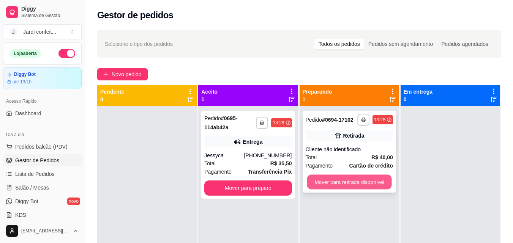
click at [318, 182] on button "Mover para retirada disponível" at bounding box center [349, 182] width 85 height 15
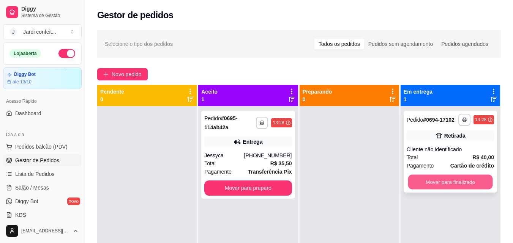
click at [471, 181] on button "Mover para finalizado" at bounding box center [449, 182] width 85 height 15
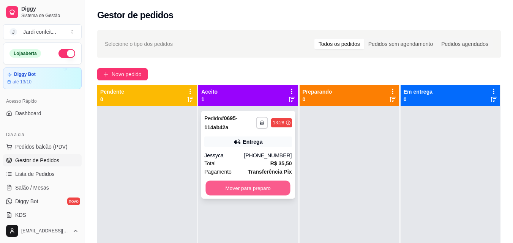
click at [209, 185] on button "Mover para preparo" at bounding box center [248, 188] width 85 height 15
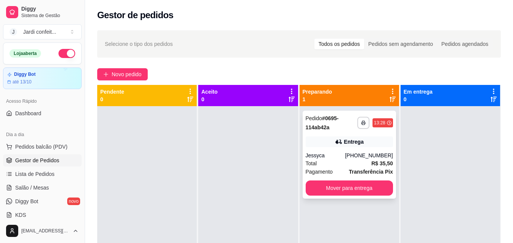
click at [329, 152] on div "Jessyca" at bounding box center [324, 156] width 39 height 8
click at [314, 128] on strong "# 0695-114ab42a" at bounding box center [321, 122] width 33 height 15
click at [346, 165] on div "Total R$ 35,50" at bounding box center [348, 163] width 87 height 8
click at [130, 175] on div at bounding box center [146, 227] width 99 height 243
click at [285, 170] on div at bounding box center [247, 227] width 99 height 243
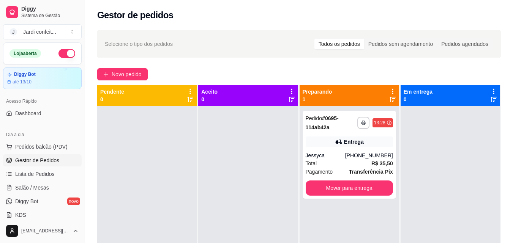
click at [143, 196] on div at bounding box center [146, 227] width 99 height 243
click at [201, 165] on div at bounding box center [247, 227] width 99 height 243
click at [364, 193] on button "Mover para entrega" at bounding box center [348, 188] width 87 height 15
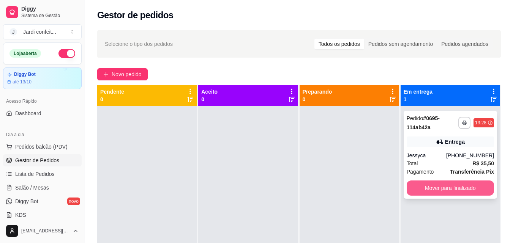
click at [456, 185] on button "Mover para finalizado" at bounding box center [449, 188] width 87 height 15
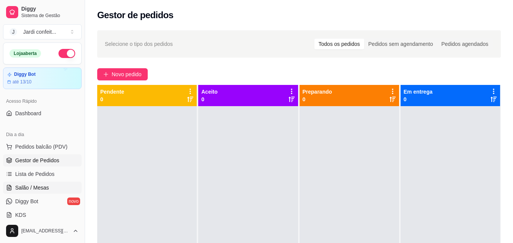
click at [54, 185] on link "Salão / Mesas" at bounding box center [42, 188] width 79 height 12
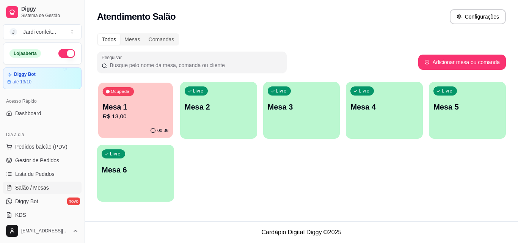
click at [146, 124] on div "Ocupada Mesa 1 R$ 13,00" at bounding box center [135, 103] width 75 height 41
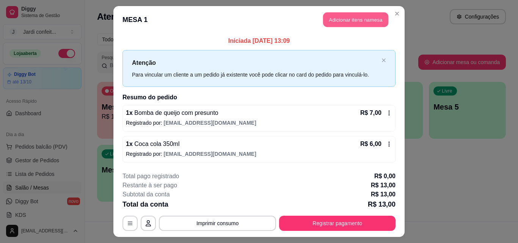
click at [345, 19] on button "Adicionar itens na mesa" at bounding box center [355, 20] width 65 height 15
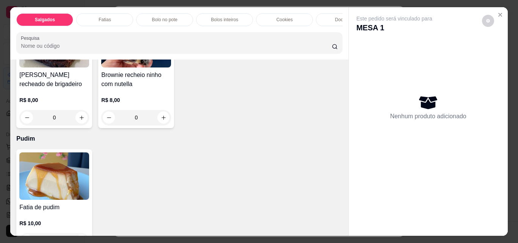
scroll to position [1404, 0]
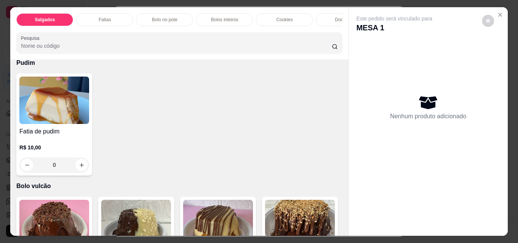
click at [79, 45] on icon "increase-product-quantity" at bounding box center [82, 42] width 6 height 6
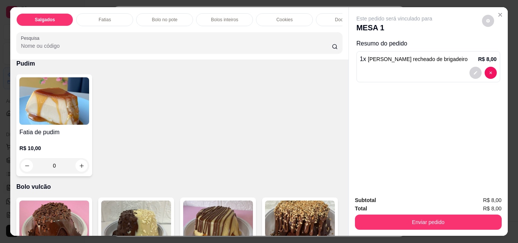
type input "1"
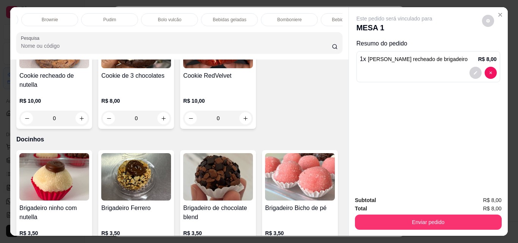
scroll to position [0, 387]
click at [204, 17] on p "Bebidas geladas" at bounding box center [198, 20] width 34 height 6
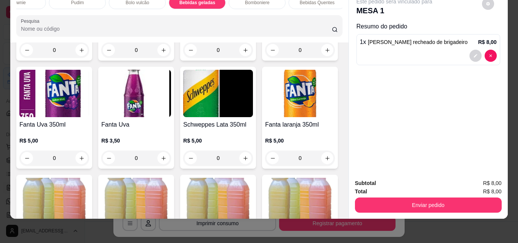
scroll to position [1979, 0]
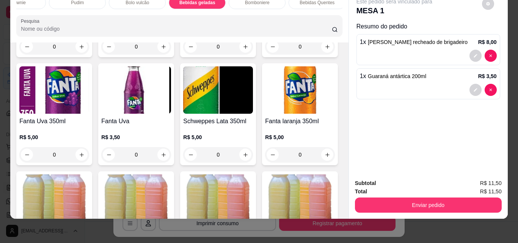
type input "0"
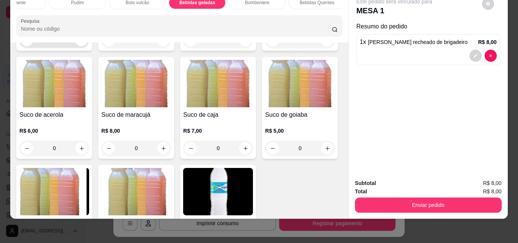
scroll to position [2168, 0]
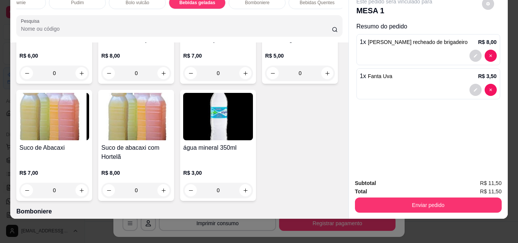
type input "1"
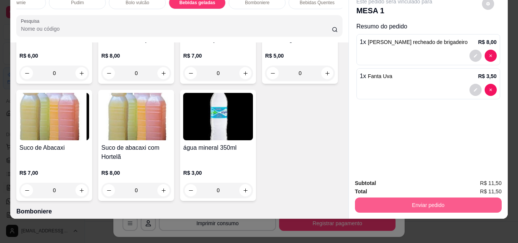
click at [416, 198] on button "Enviar pedido" at bounding box center [428, 205] width 147 height 15
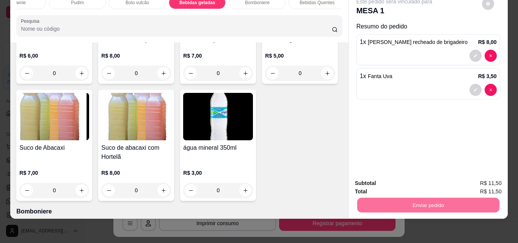
click at [492, 176] on button "Enviar pedido" at bounding box center [482, 181] width 43 height 14
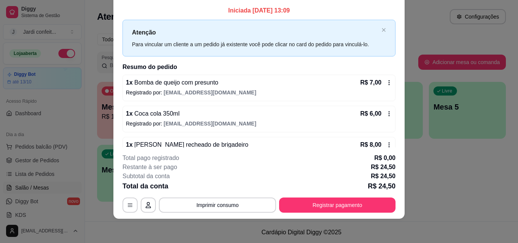
scroll to position [0, 0]
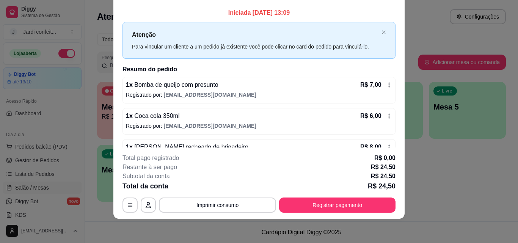
click at [401, 107] on div "**********" at bounding box center [259, 121] width 518 height 243
drag, startPoint x: 388, startPoint y: 58, endPoint x: 396, endPoint y: 61, distance: 8.3
click at [393, 62] on div "Iniciada [DATE] 13:09 Atenção Para vincular um cliente a um pedido já existente…" at bounding box center [258, 76] width 291 height 142
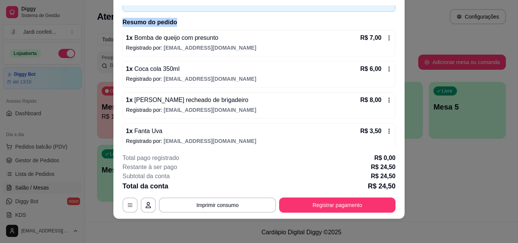
scroll to position [52, 0]
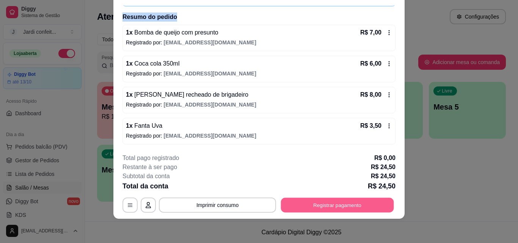
click at [388, 203] on button "Registrar pagamento" at bounding box center [337, 205] width 113 height 15
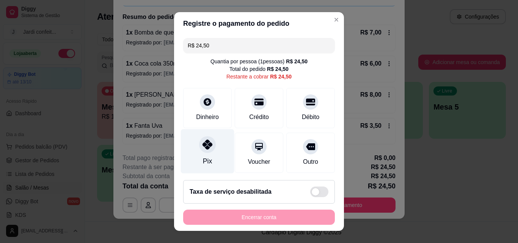
click at [215, 138] on div "Pix" at bounding box center [207, 151] width 53 height 44
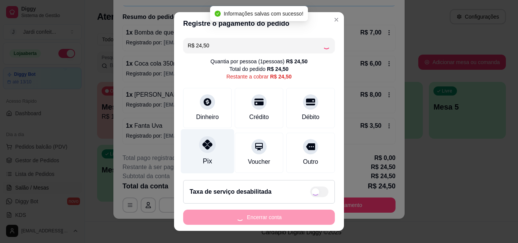
type input "R$ 0,00"
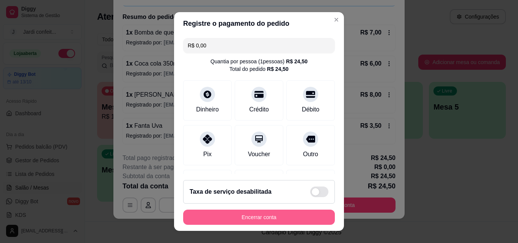
click at [289, 215] on button "Encerrar conta" at bounding box center [259, 217] width 152 height 15
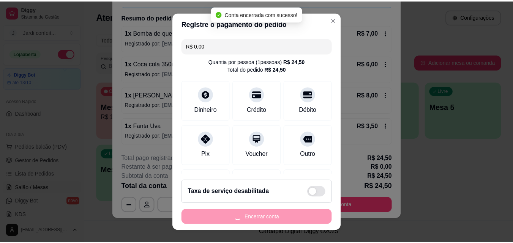
scroll to position [0, 0]
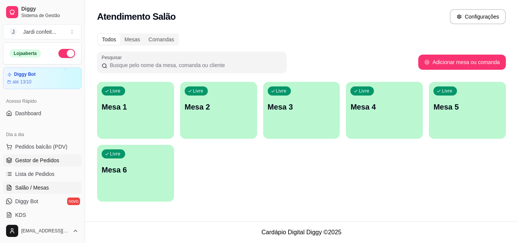
click at [52, 161] on span "Gestor de Pedidos" at bounding box center [37, 161] width 44 height 8
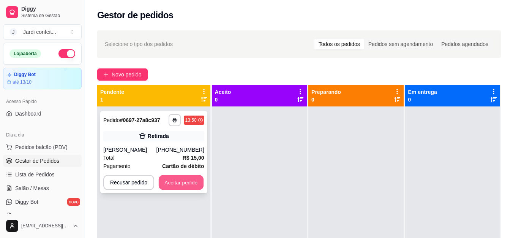
click at [171, 180] on button "Aceitar pedido" at bounding box center [181, 182] width 45 height 15
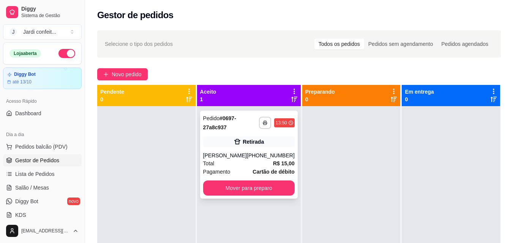
click at [253, 162] on div "Total R$ 15,00" at bounding box center [248, 163] width 91 height 8
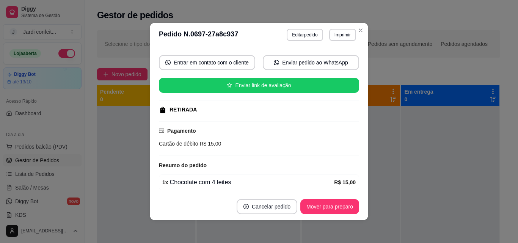
scroll to position [76, 0]
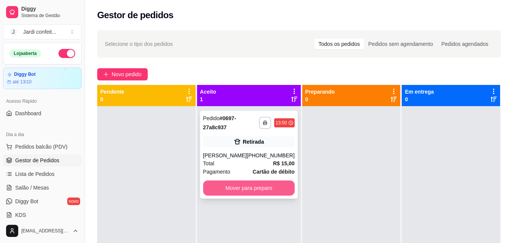
click at [238, 187] on button "Mover para preparo" at bounding box center [248, 188] width 91 height 15
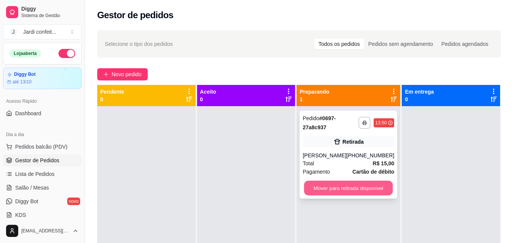
click at [373, 187] on button "Mover para retirada disponível" at bounding box center [348, 188] width 89 height 15
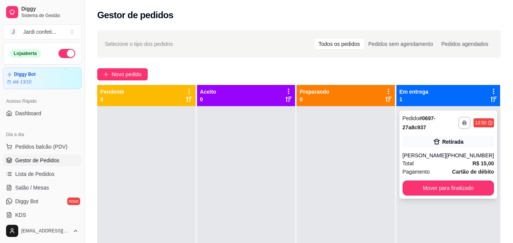
click at [474, 150] on div "**********" at bounding box center [448, 155] width 98 height 88
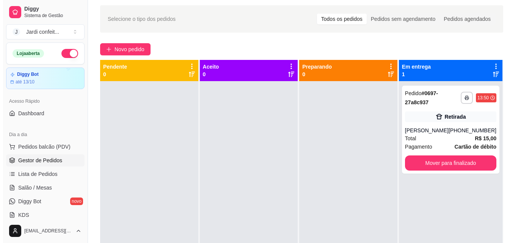
scroll to position [0, 0]
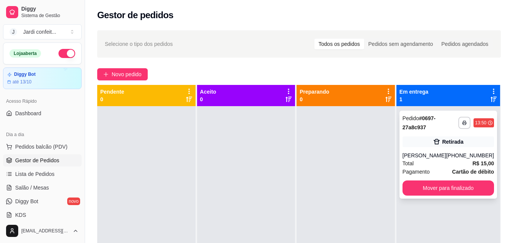
click at [433, 138] on icon at bounding box center [437, 142] width 8 height 8
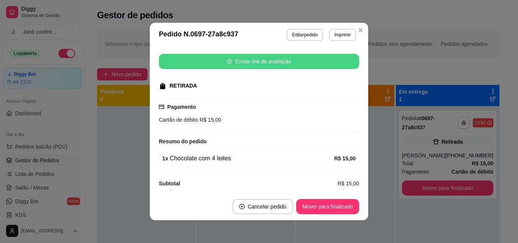
scroll to position [96, 0]
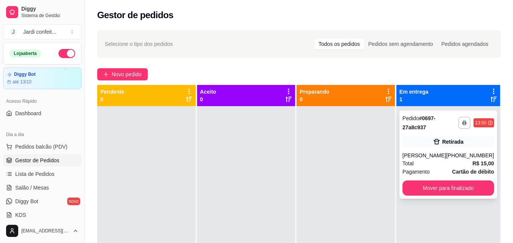
click at [449, 148] on div "**********" at bounding box center [448, 155] width 98 height 88
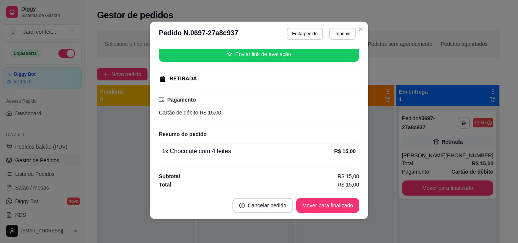
scroll to position [2, 0]
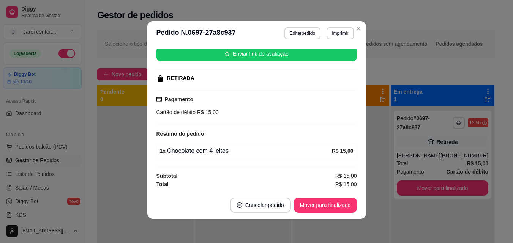
click at [133, 142] on div at bounding box center [145, 227] width 96 height 243
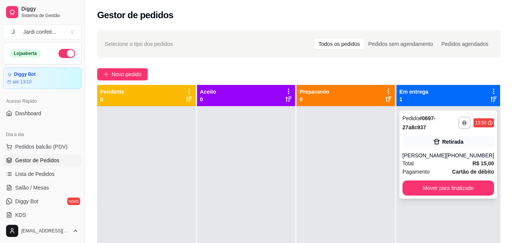
click at [463, 146] on div "Retirada" at bounding box center [447, 142] width 91 height 11
click at [456, 152] on div "[PHONE_NUMBER]" at bounding box center [470, 156] width 48 height 8
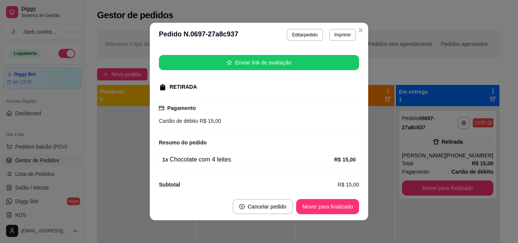
scroll to position [96, 0]
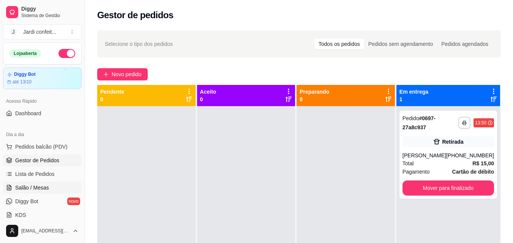
click at [55, 186] on link "Salão / Mesas" at bounding box center [42, 188] width 79 height 12
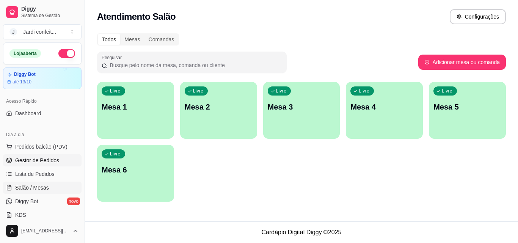
click at [35, 162] on span "Gestor de Pedidos" at bounding box center [37, 161] width 44 height 8
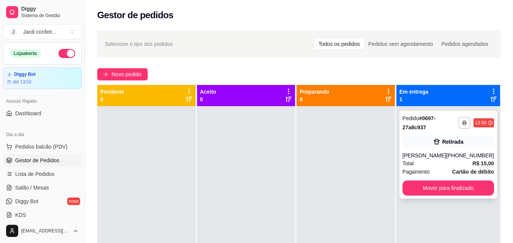
click at [463, 162] on div "Total R$ 15,00" at bounding box center [447, 163] width 91 height 8
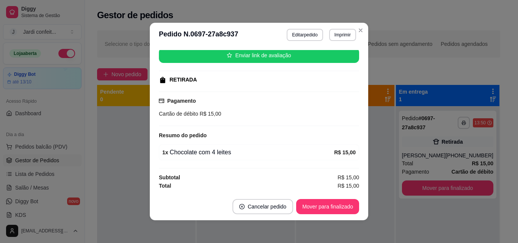
scroll to position [2, 0]
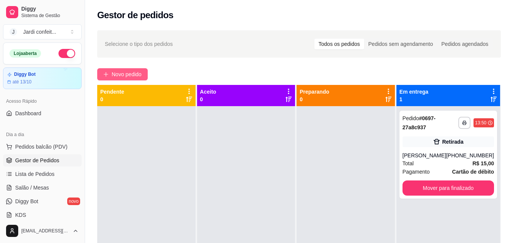
click at [134, 77] on span "Novo pedido" at bounding box center [127, 74] width 30 height 8
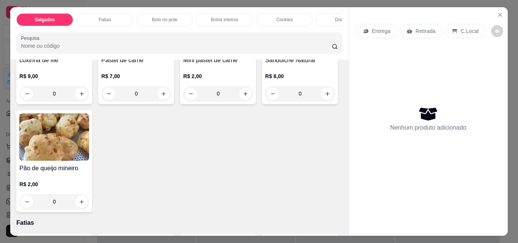
scroll to position [266, 0]
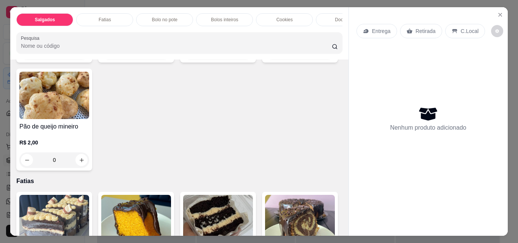
click at [243, 55] on icon "increase-product-quantity" at bounding box center [246, 52] width 6 height 6
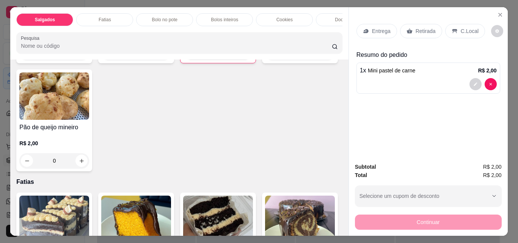
click at [242, 55] on icon "increase-product-quantity" at bounding box center [245, 53] width 6 height 6
type input "4"
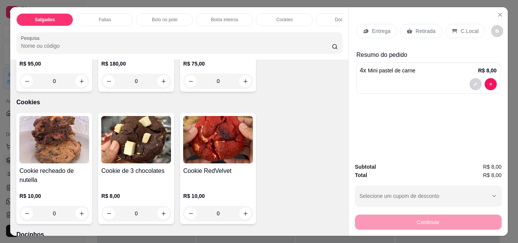
scroll to position [1062, 0]
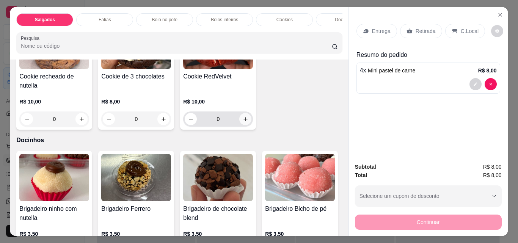
click at [243, 122] on icon "increase-product-quantity" at bounding box center [246, 119] width 6 height 6
type input "1"
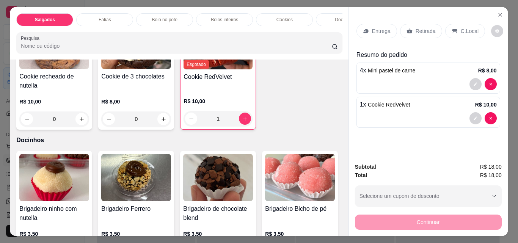
click at [418, 31] on p "Retirada" at bounding box center [426, 31] width 20 height 8
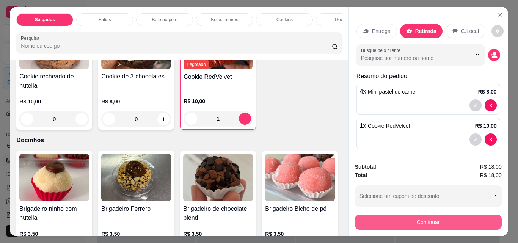
click at [442, 216] on button "Continuar" at bounding box center [428, 222] width 147 height 15
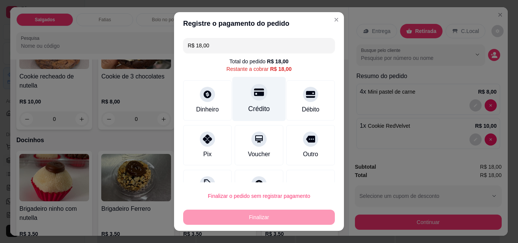
click at [256, 109] on div "Crédito" at bounding box center [260, 109] width 22 height 10
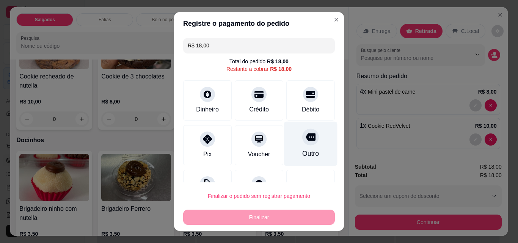
type input "R$ 0,00"
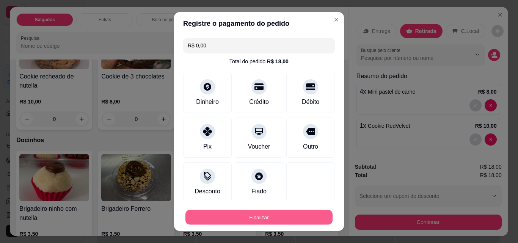
click at [280, 217] on button "Finalizar" at bounding box center [259, 217] width 147 height 15
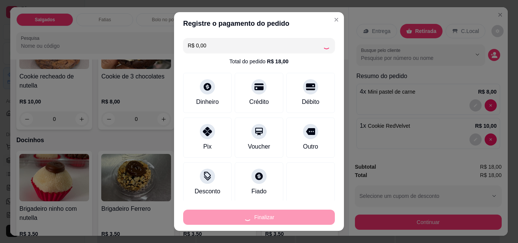
type input "0"
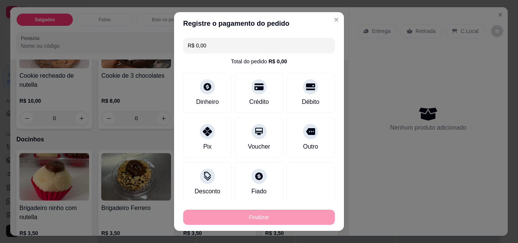
type input "-R$ 18,00"
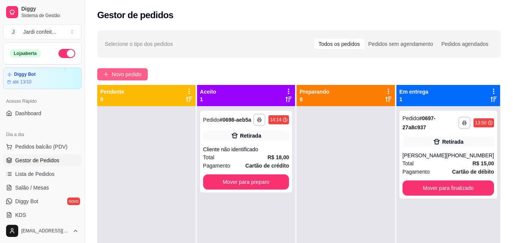
click at [124, 74] on span "Novo pedido" at bounding box center [127, 74] width 30 height 8
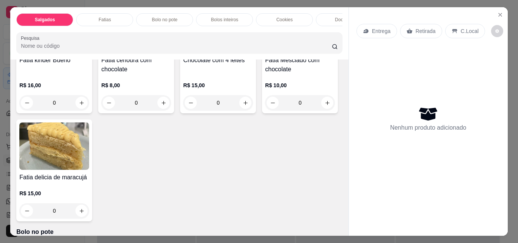
scroll to position [379, 0]
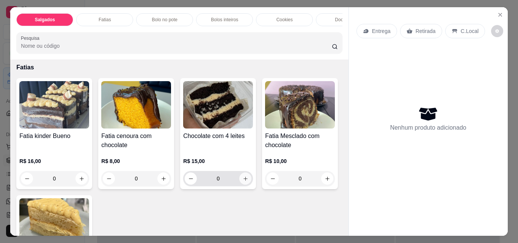
click at [243, 182] on icon "increase-product-quantity" at bounding box center [246, 179] width 6 height 6
type input "1"
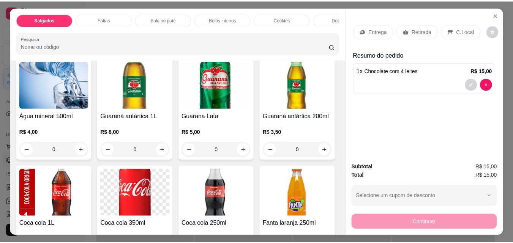
scroll to position [2049, 0]
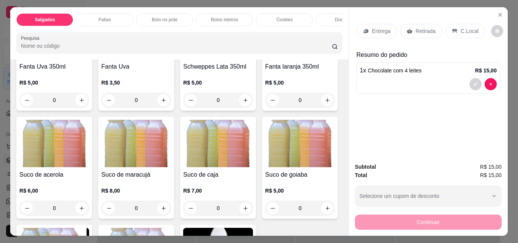
type input "1"
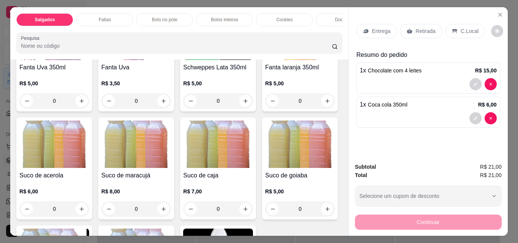
click at [405, 32] on div "Retirada" at bounding box center [421, 31] width 42 height 14
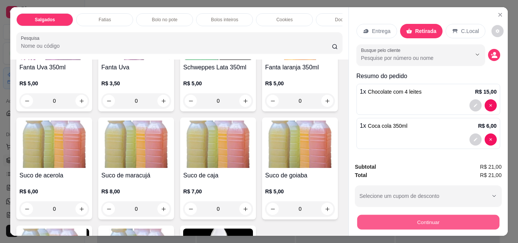
click at [389, 221] on button "Continuar" at bounding box center [428, 222] width 142 height 15
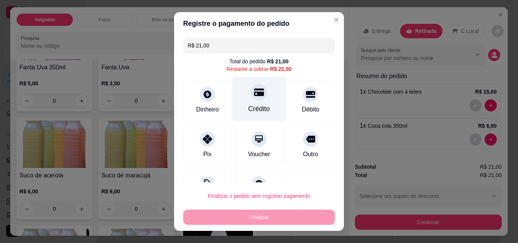
click at [256, 101] on div "Crédito" at bounding box center [259, 99] width 53 height 44
type input "R$ 0,00"
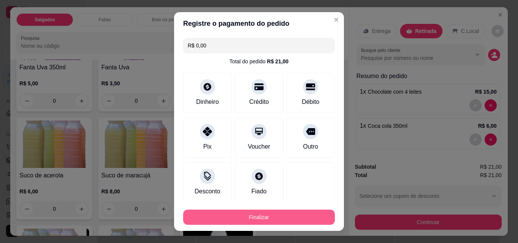
click at [259, 218] on button "Finalizar" at bounding box center [259, 217] width 152 height 15
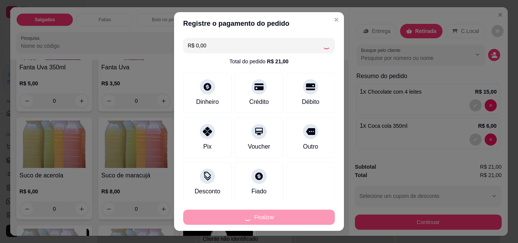
type input "0"
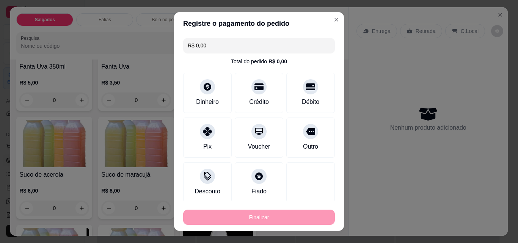
type input "-R$ 21,00"
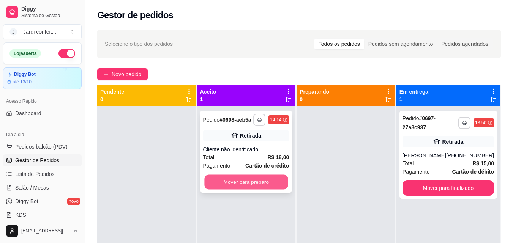
click at [236, 186] on button "Mover para preparo" at bounding box center [245, 182] width 83 height 15
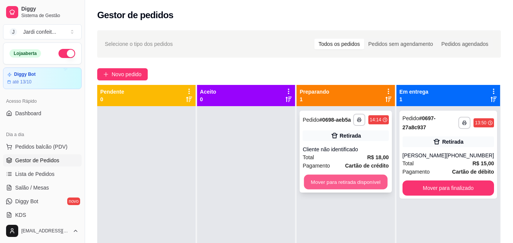
click at [344, 181] on button "Mover para retirada disponível" at bounding box center [345, 182] width 83 height 15
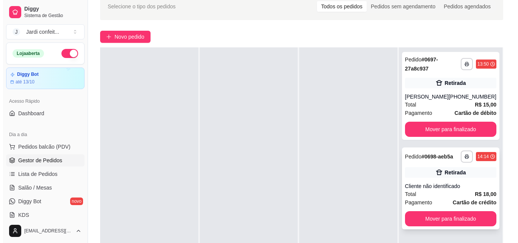
scroll to position [38, 0]
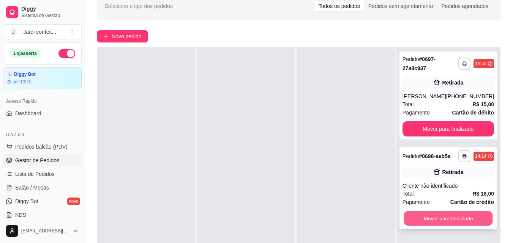
click at [448, 218] on button "Mover para finalizado" at bounding box center [447, 218] width 89 height 15
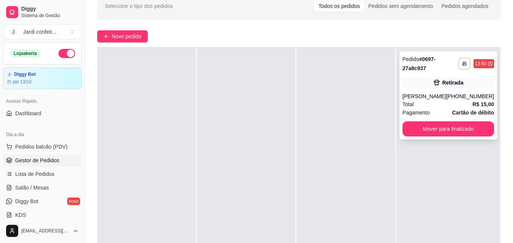
click at [464, 104] on div "Total R$ 15,00" at bounding box center [447, 104] width 91 height 8
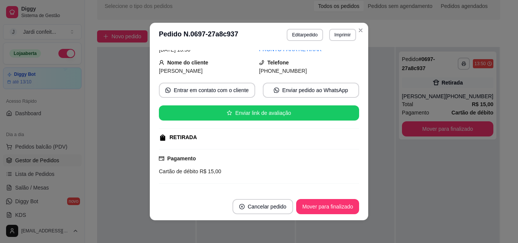
scroll to position [96, 0]
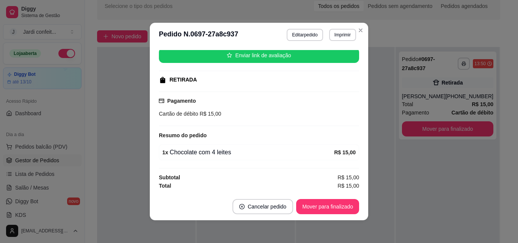
click at [324, 161] on div "feito há 31 minutos Horário do pedido [DATE] 13:50 Status do pedido PRONTO PARA…" at bounding box center [259, 120] width 200 height 140
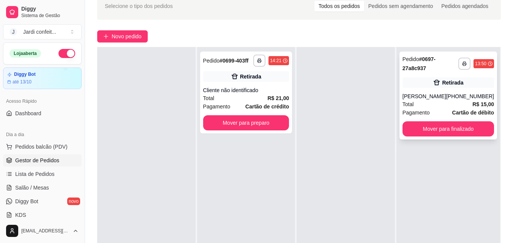
click at [475, 65] on div "13:50" at bounding box center [480, 64] width 11 height 6
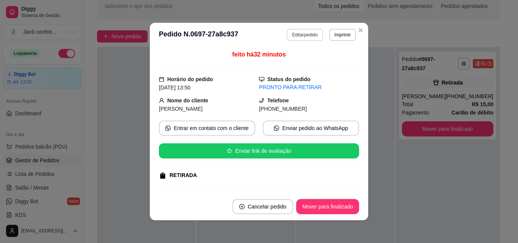
click at [297, 37] on button "Editar pedido" at bounding box center [305, 35] width 36 height 12
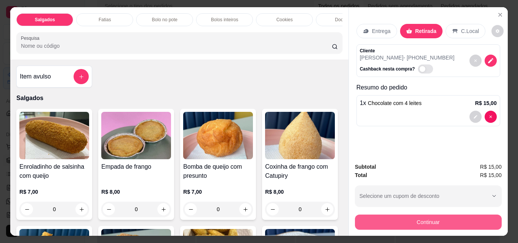
click at [408, 219] on button "Continuar" at bounding box center [428, 222] width 147 height 15
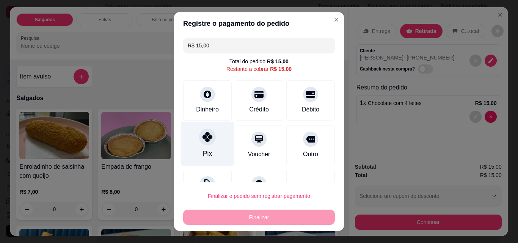
click at [206, 143] on div at bounding box center [207, 137] width 17 height 17
type input "R$ 0,00"
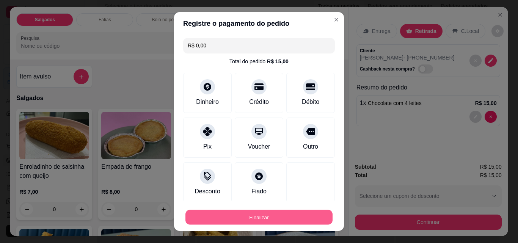
click at [252, 220] on button "Finalizar" at bounding box center [259, 217] width 147 height 15
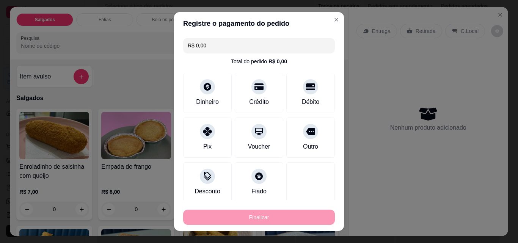
type input "0"
type input "-R$ 15,00"
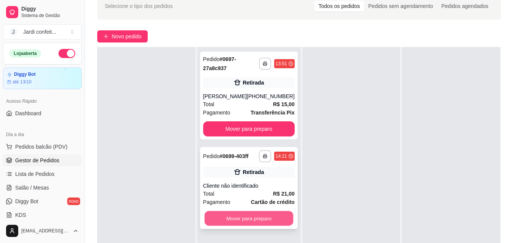
click at [220, 217] on button "Mover para preparo" at bounding box center [248, 218] width 89 height 15
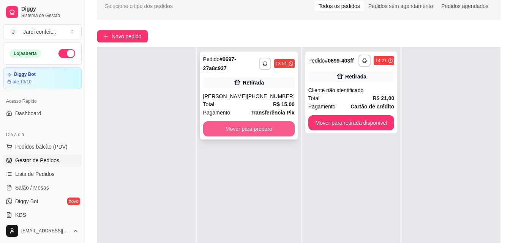
click at [262, 135] on button "Mover para preparo" at bounding box center [248, 128] width 91 height 15
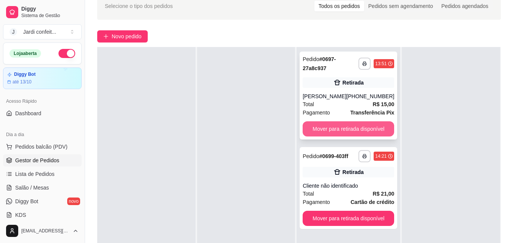
click at [342, 128] on button "Mover para retirada disponível" at bounding box center [347, 128] width 91 height 15
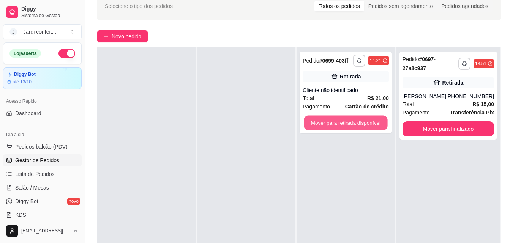
click at [342, 128] on button "Mover para retirada disponível" at bounding box center [345, 123] width 83 height 15
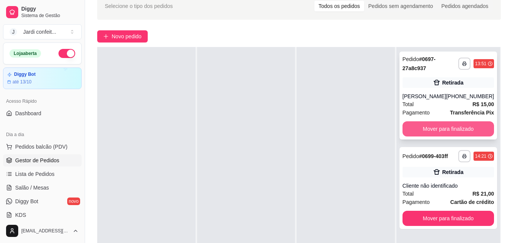
click at [460, 125] on button "Mover para finalizado" at bounding box center [447, 128] width 91 height 15
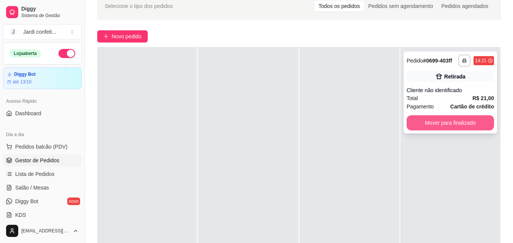
click at [463, 126] on button "Mover para finalizado" at bounding box center [449, 122] width 87 height 15
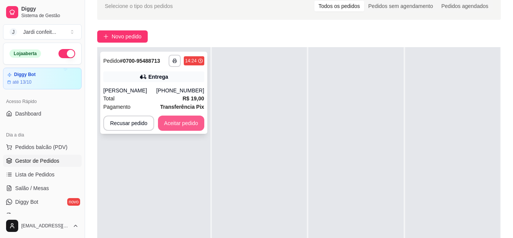
click at [181, 119] on button "Aceitar pedido" at bounding box center [181, 122] width 46 height 15
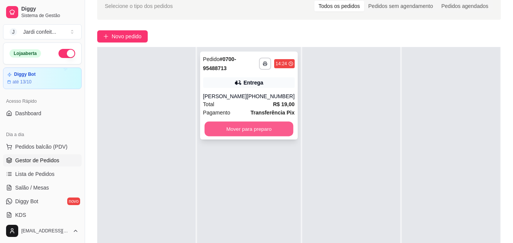
click at [227, 126] on button "Mover para preparo" at bounding box center [248, 129] width 89 height 15
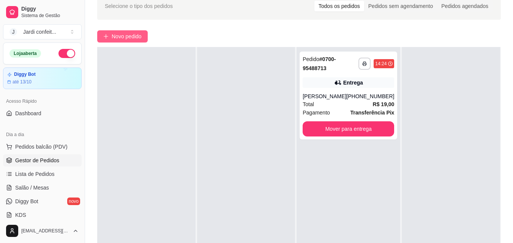
click at [108, 34] on icon "plus" at bounding box center [105, 36] width 5 height 5
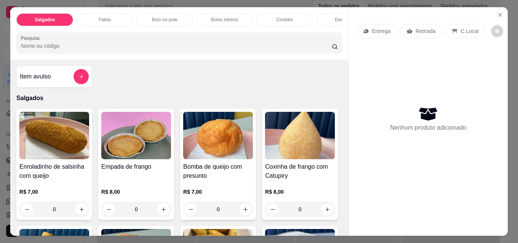
click at [116, 22] on div "Fatias" at bounding box center [104, 19] width 57 height 13
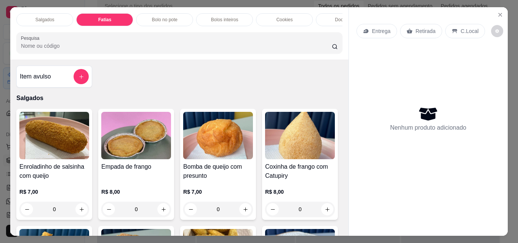
scroll to position [20, 0]
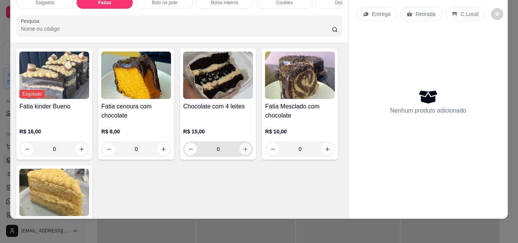
click at [242, 155] on button "increase-product-quantity" at bounding box center [246, 149] width 12 height 12
type input "1"
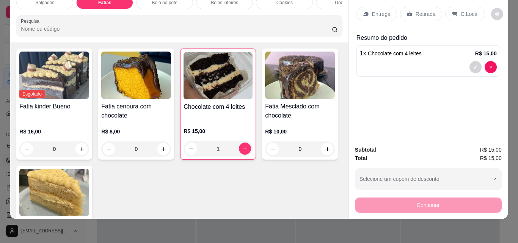
click at [418, 10] on p "Retirada" at bounding box center [426, 14] width 20 height 8
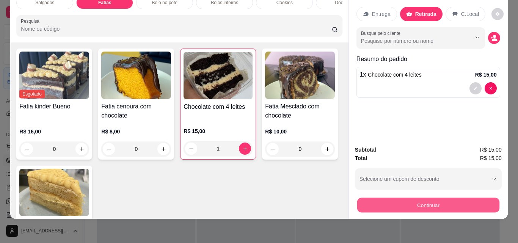
click at [453, 198] on button "Continuar" at bounding box center [428, 205] width 142 height 15
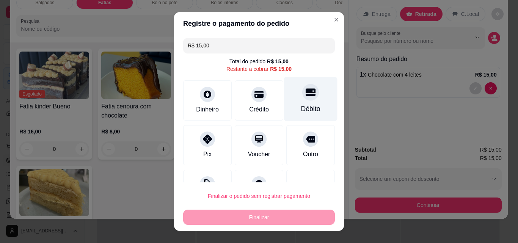
click at [301, 110] on div "Débito" at bounding box center [310, 109] width 19 height 10
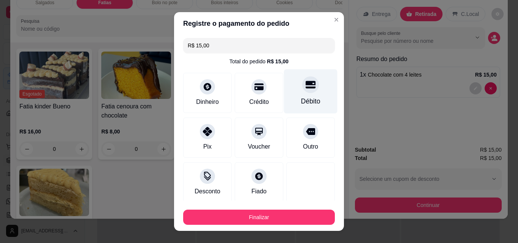
type input "R$ 0,00"
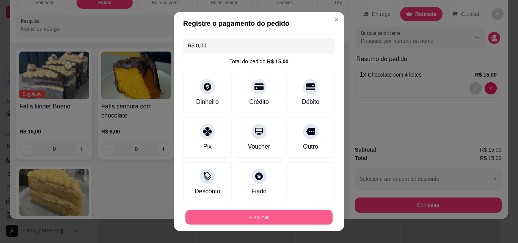
click at [216, 217] on button "Finalizar" at bounding box center [259, 217] width 147 height 15
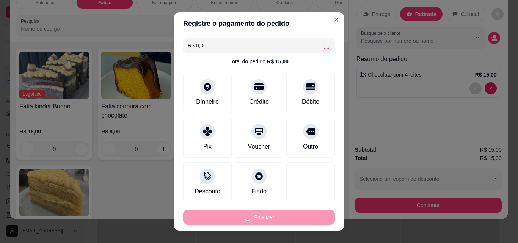
type input "0"
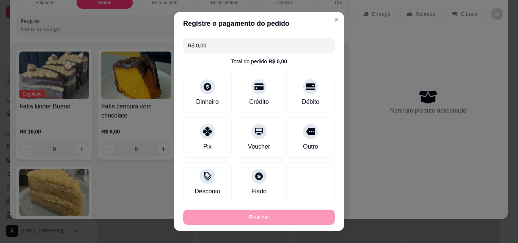
type input "-R$ 15,00"
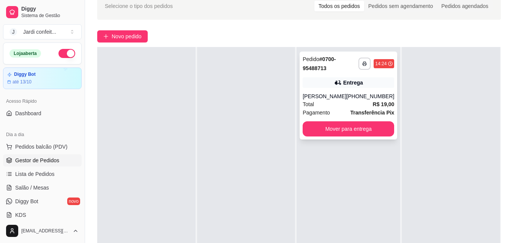
click at [311, 88] on div "**********" at bounding box center [348, 96] width 98 height 88
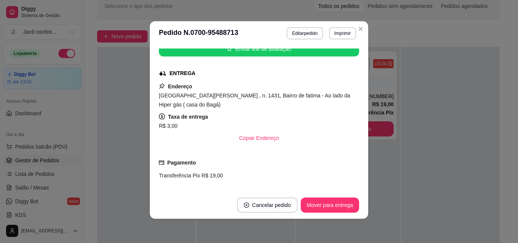
scroll to position [88, 0]
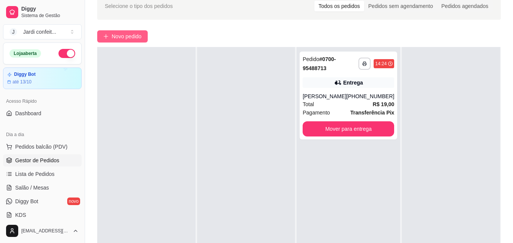
click at [116, 36] on span "Novo pedido" at bounding box center [127, 36] width 30 height 8
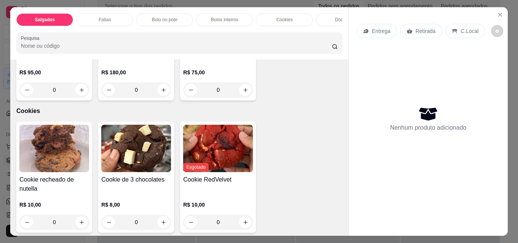
scroll to position [1024, 0]
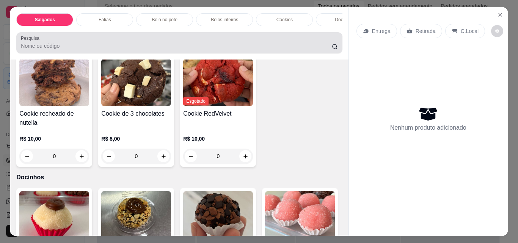
click at [116, 41] on div at bounding box center [179, 42] width 317 height 15
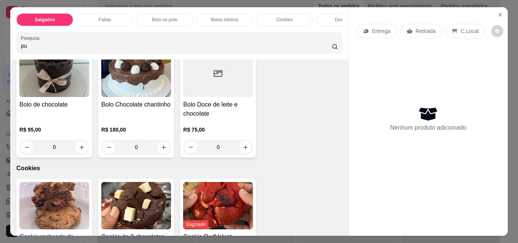
scroll to position [1148, 0]
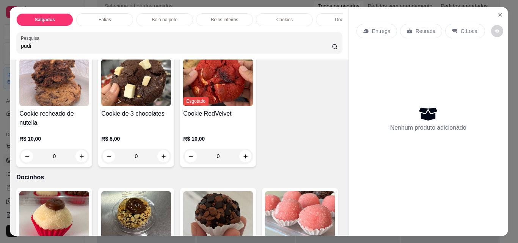
type input "pudi"
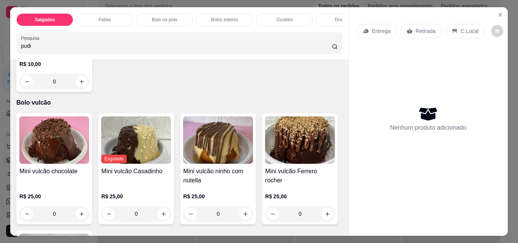
scroll to position [1679, 0]
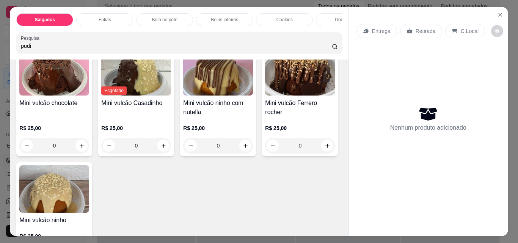
click at [76, 19] on button "increase-product-quantity" at bounding box center [82, 14] width 12 height 12
type input "1"
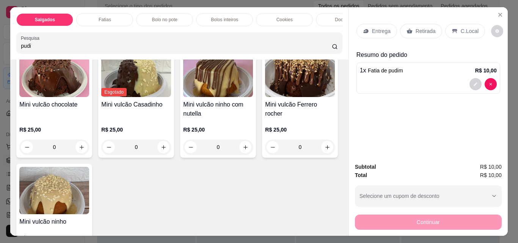
scroll to position [1680, 0]
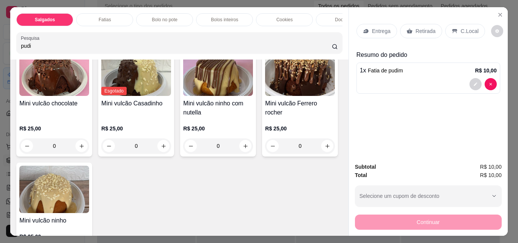
click at [416, 29] on p "Retirada" at bounding box center [426, 31] width 20 height 8
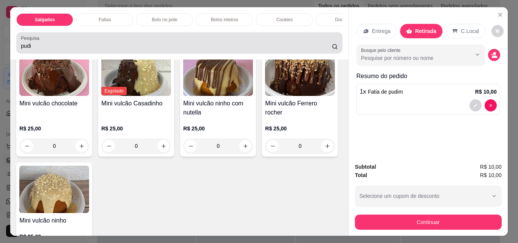
click at [116, 50] on div "pudi" at bounding box center [179, 42] width 317 height 15
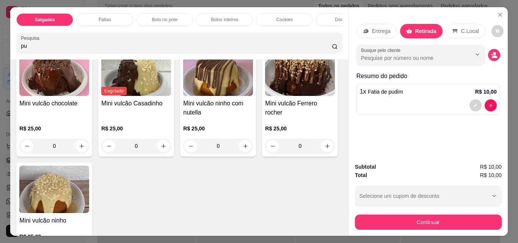
type input "p"
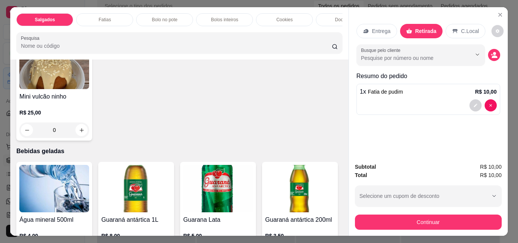
scroll to position [1556, 0]
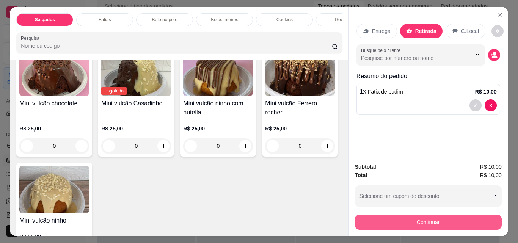
click at [376, 215] on button "Continuar" at bounding box center [428, 222] width 147 height 15
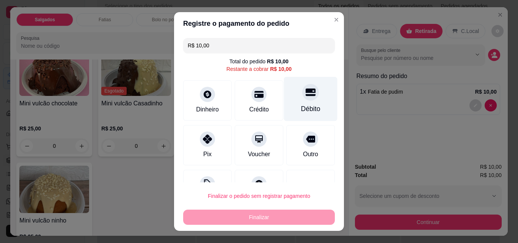
drag, startPoint x: 304, startPoint y: 95, endPoint x: 301, endPoint y: 98, distance: 4.3
click at [306, 94] on icon at bounding box center [311, 93] width 10 height 8
type input "R$ 0,00"
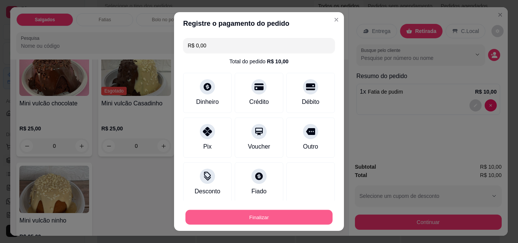
click at [217, 222] on button "Finalizar" at bounding box center [259, 217] width 147 height 15
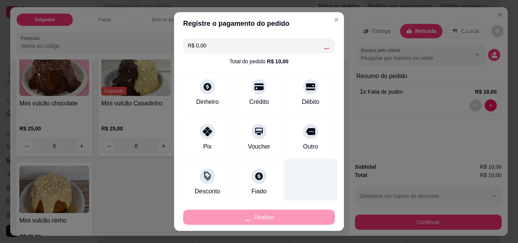
type input "0"
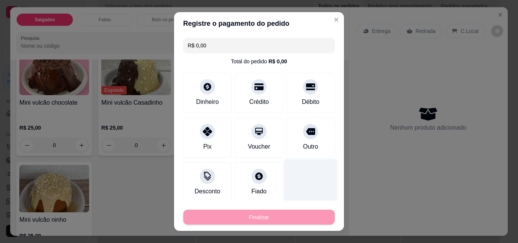
type input "-R$ 10,00"
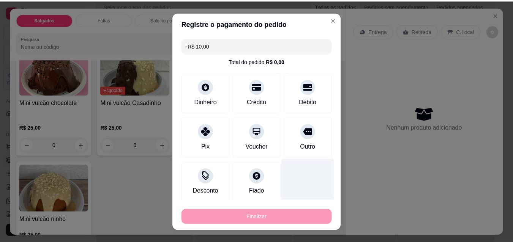
scroll to position [1556, 0]
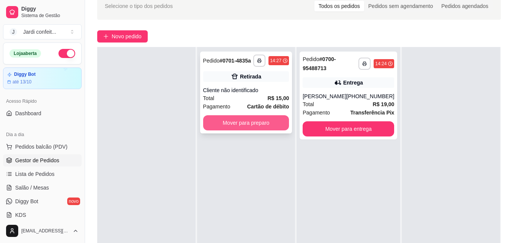
click at [223, 128] on button "Mover para preparo" at bounding box center [246, 122] width 86 height 15
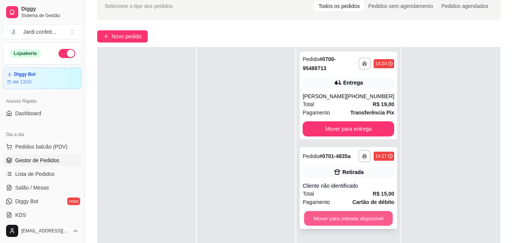
click at [331, 217] on button "Mover para retirada disponível" at bounding box center [348, 218] width 89 height 15
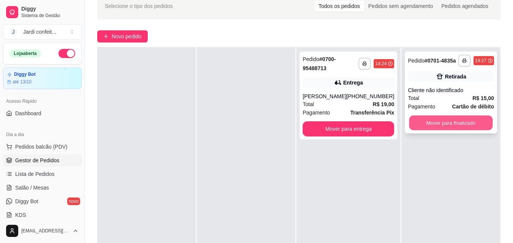
click at [457, 125] on button "Mover para finalizado" at bounding box center [450, 123] width 83 height 15
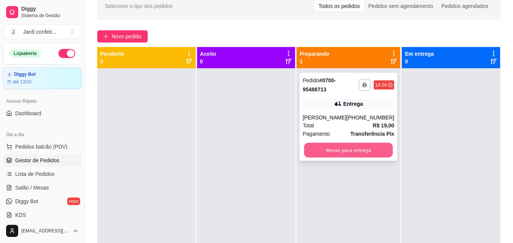
click at [357, 156] on button "Mover para entrega" at bounding box center [348, 150] width 89 height 15
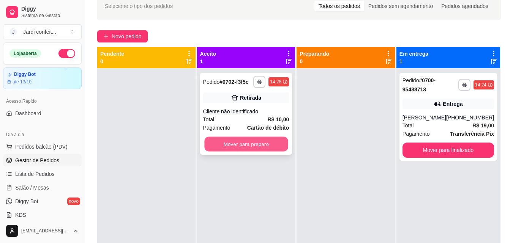
click at [282, 143] on button "Mover para preparo" at bounding box center [245, 144] width 83 height 15
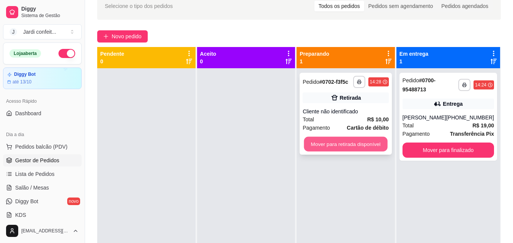
click at [353, 145] on button "Mover para retirada disponível" at bounding box center [345, 144] width 83 height 15
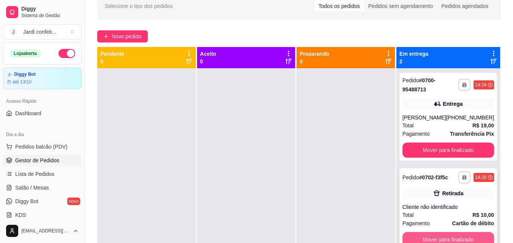
click at [441, 237] on button "Mover para finalizado" at bounding box center [447, 239] width 91 height 15
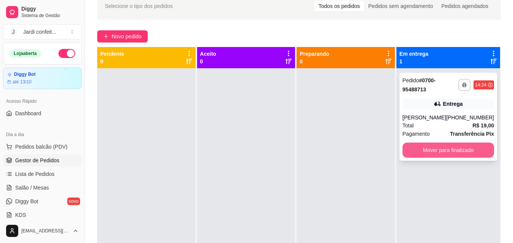
click at [428, 148] on button "Mover para finalizado" at bounding box center [447, 150] width 91 height 15
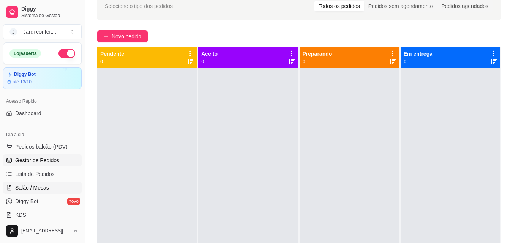
scroll to position [76, 0]
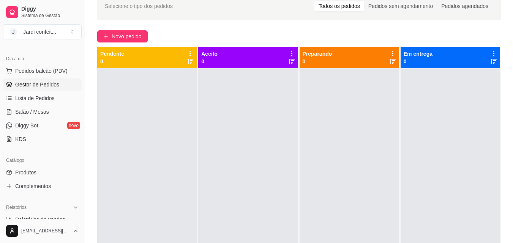
click at [33, 164] on div "Catálogo" at bounding box center [42, 160] width 79 height 12
click at [29, 169] on span "Produtos" at bounding box center [25, 173] width 21 height 8
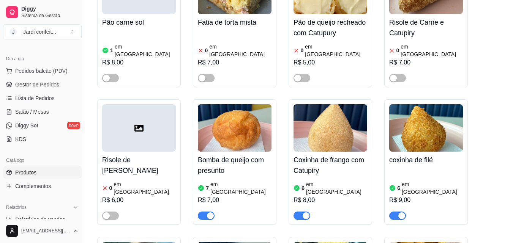
scroll to position [455, 0]
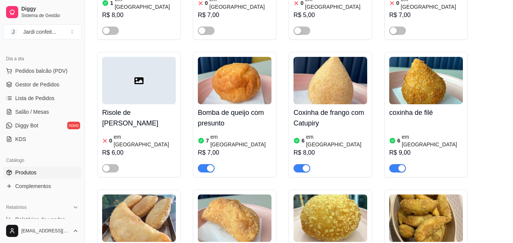
click at [414, 148] on div "R$ 9,00" at bounding box center [426, 152] width 74 height 9
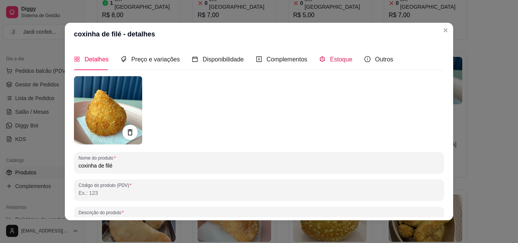
click at [334, 61] on span "Estoque" at bounding box center [341, 59] width 22 height 6
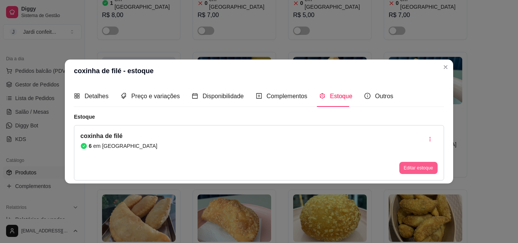
click at [406, 167] on button "Editar estoque" at bounding box center [419, 168] width 38 height 12
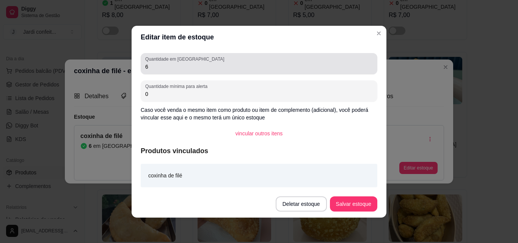
click at [255, 67] on input "6" at bounding box center [259, 67] width 228 height 8
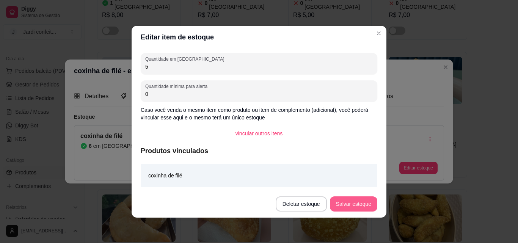
type input "5"
click at [355, 205] on button "Salvar estoque" at bounding box center [353, 204] width 46 height 15
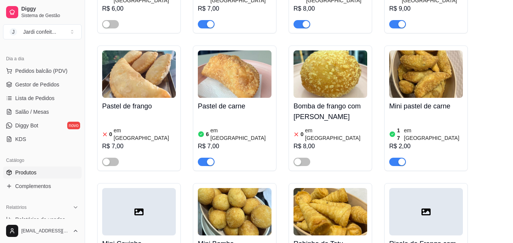
scroll to position [607, 0]
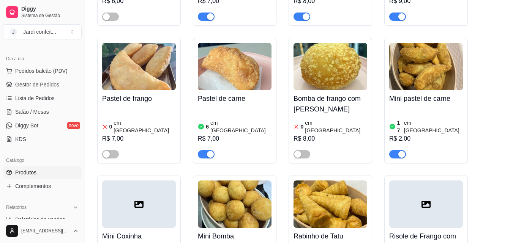
click at [45, 87] on span "Gestor de Pedidos" at bounding box center [37, 85] width 44 height 8
